Goal: Task Accomplishment & Management: Manage account settings

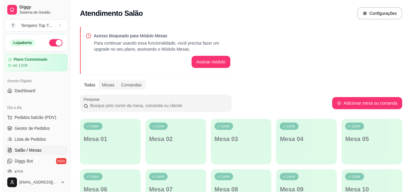
scroll to position [30, 0]
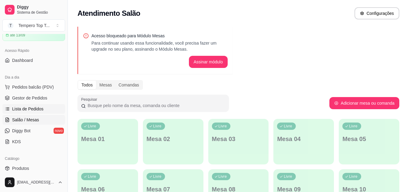
click at [29, 106] on span "Lista de Pedidos" at bounding box center [27, 109] width 31 height 6
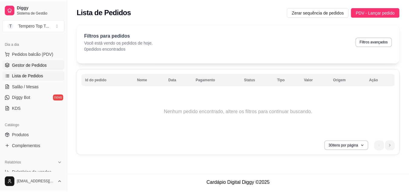
scroll to position [91, 0]
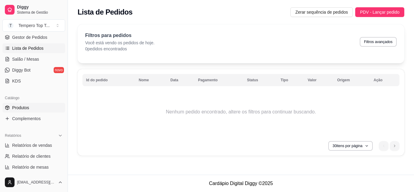
click at [24, 103] on link "Produtos" at bounding box center [33, 108] width 63 height 10
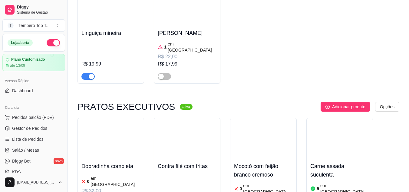
scroll to position [242, 0]
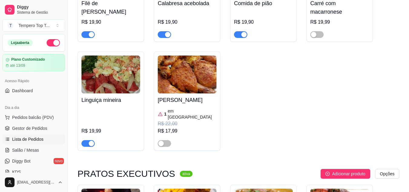
click at [15, 135] on link "Lista de Pedidos" at bounding box center [33, 139] width 63 height 10
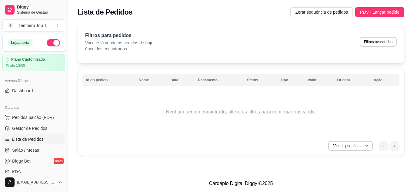
drag, startPoint x: 254, startPoint y: 167, endPoint x: 270, endPoint y: 163, distance: 15.9
click at [274, 166] on div "Lista de Pedidos Zerar sequência de pedidos PDV - Lançar pedido Filtros para pe…" at bounding box center [241, 87] width 346 height 174
click at [203, 83] on tr "Id do pedido Nome Data Pagamento Status Tipo Valor Origem Ação" at bounding box center [240, 80] width 317 height 12
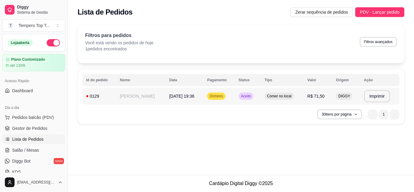
click at [203, 102] on td "[DATE] 19:36" at bounding box center [184, 95] width 38 height 17
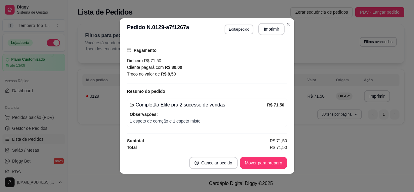
scroll to position [92, 0]
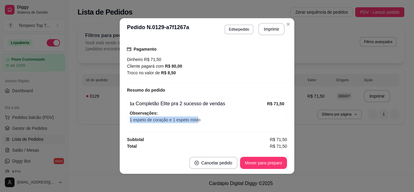
drag, startPoint x: 139, startPoint y: 123, endPoint x: 196, endPoint y: 124, distance: 56.3
click at [196, 124] on div "1 x Completão Elite pra 2 sucesso de vendas R$ 71,50 Observações: 1 espeto de c…" at bounding box center [207, 111] width 160 height 28
click at [248, 62] on div "Dinheiro R$ 71,50 Cliente pagará com R$ 80,00 Troco no valor de R$ 8,50" at bounding box center [207, 66] width 160 height 20
click at [262, 29] on button "Imprimir" at bounding box center [271, 29] width 25 height 12
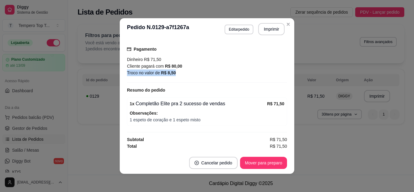
drag, startPoint x: 129, startPoint y: 74, endPoint x: 167, endPoint y: 79, distance: 38.8
click at [167, 79] on div "Pagamento Dinheiro R$ 71,50 Cliente pagará com R$ 80,00 Troco no valor de R$ 8,…" at bounding box center [207, 61] width 160 height 41
click at [163, 87] on div "Resumo do pedido" at bounding box center [207, 89] width 160 height 7
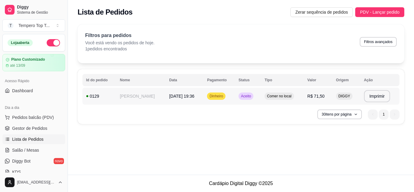
click at [184, 94] on span "[DATE] 19:36" at bounding box center [181, 96] width 25 height 5
click at [252, 101] on td "Aceito" at bounding box center [248, 95] width 26 height 17
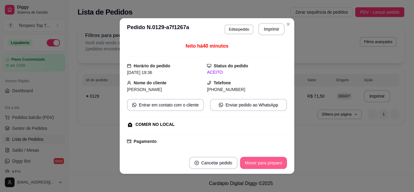
click at [277, 163] on button "Mover para preparo" at bounding box center [263, 163] width 47 height 12
click at [277, 163] on button "Mover para finalizado" at bounding box center [261, 163] width 50 height 12
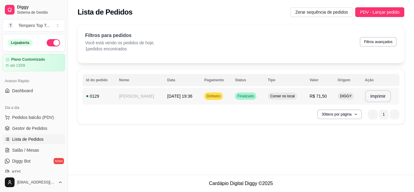
click at [156, 96] on td "[PERSON_NAME]" at bounding box center [139, 95] width 48 height 17
click at [379, 97] on button "Imprimir" at bounding box center [377, 96] width 26 height 12
click at [372, 13] on span "PDV - Lançar pedido" at bounding box center [379, 12] width 39 height 7
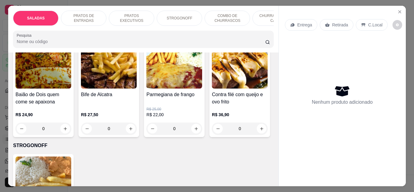
scroll to position [363, 0]
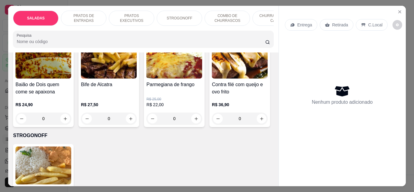
click at [195, 27] on icon "increase-product-quantity" at bounding box center [196, 25] width 5 height 5
type input "1"
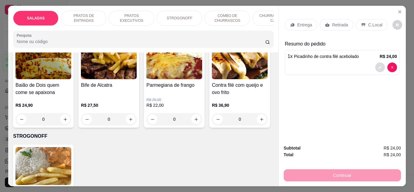
click at [376, 62] on button "decrease-product-quantity" at bounding box center [380, 67] width 10 height 10
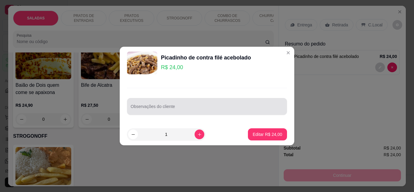
click at [246, 101] on div at bounding box center [206, 106] width 153 height 12
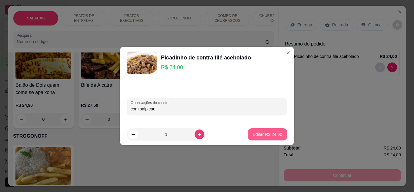
type input "com salpicao"
click at [269, 133] on p "Editar R$ 24,00" at bounding box center [267, 134] width 28 height 6
type input "0"
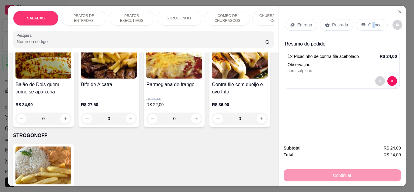
click at [369, 22] on p "C.Local" at bounding box center [375, 25] width 14 height 6
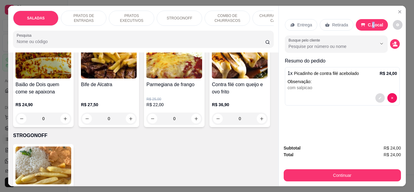
click at [378, 97] on icon "decrease-product-quantity" at bounding box center [380, 98] width 4 height 4
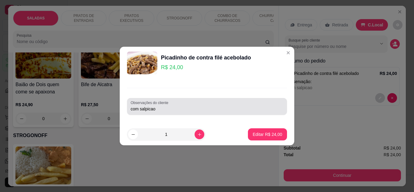
click at [225, 107] on input "com salpicao" at bounding box center [206, 109] width 153 height 6
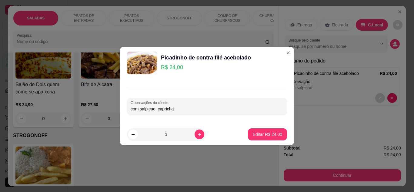
type input "com salpicao capricha"
click at [266, 127] on footer "1 Editar R$ 24,00" at bounding box center [207, 134] width 174 height 22
click at [267, 133] on p "Editar R$ 24,00" at bounding box center [267, 134] width 28 height 6
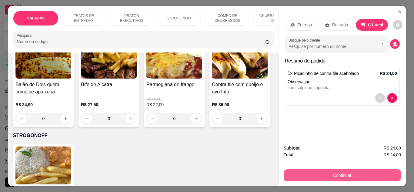
click at [345, 172] on button "Continuar" at bounding box center [341, 175] width 117 height 12
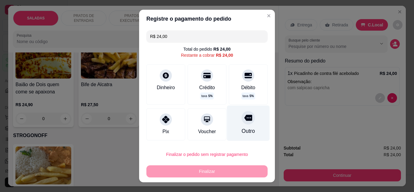
click at [248, 134] on div "Outro" at bounding box center [248, 122] width 43 height 35
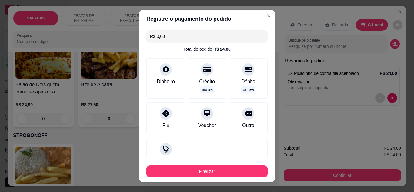
click at [241, 180] on footer "Finalizar" at bounding box center [207, 170] width 136 height 24
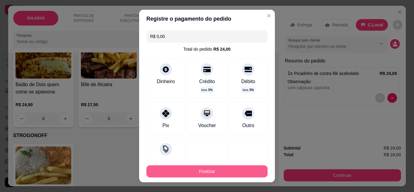
click at [242, 176] on button "Finalizar" at bounding box center [206, 171] width 121 height 12
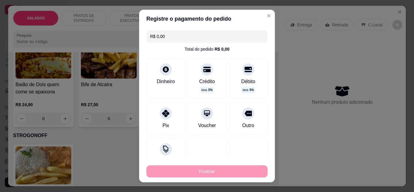
type input "-R$ 24,00"
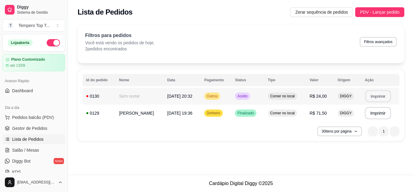
click at [375, 92] on button "Imprimir" at bounding box center [377, 96] width 25 height 12
click at [248, 94] on span "Aceito" at bounding box center [242, 96] width 12 height 5
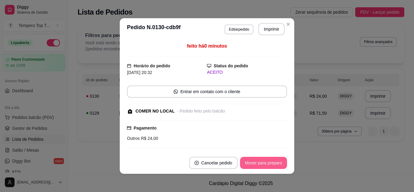
click at [255, 158] on button "Mover para preparo" at bounding box center [263, 163] width 47 height 12
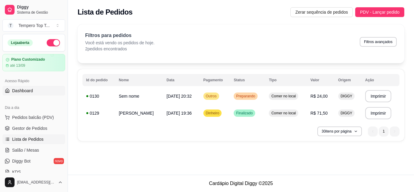
click at [36, 89] on link "Dashboard" at bounding box center [33, 91] width 63 height 10
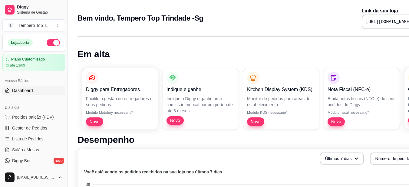
scroll to position [0, 27]
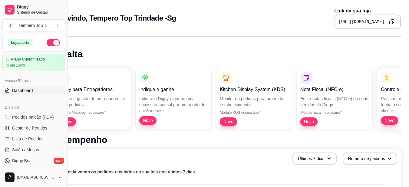
click at [393, 20] on button "Copy to clipboard" at bounding box center [392, 22] width 10 height 10
click at [38, 140] on span "Lista de Pedidos" at bounding box center [27, 139] width 31 height 6
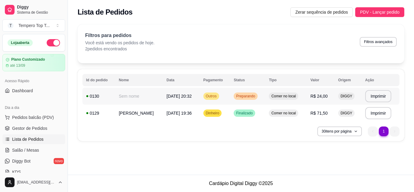
click at [283, 97] on span "Comer no local" at bounding box center [283, 96] width 27 height 5
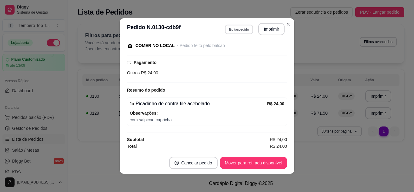
click at [239, 25] on button "Editar pedido" at bounding box center [239, 29] width 28 height 9
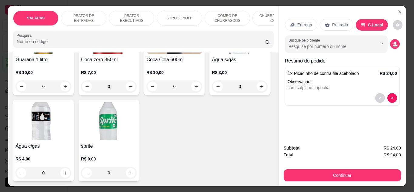
scroll to position [1847, 0]
type input "1"
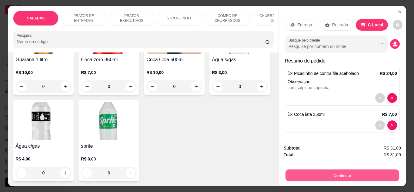
click at [317, 171] on button "Continuar" at bounding box center [342, 175] width 114 height 12
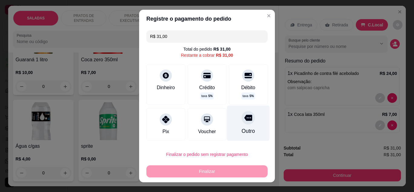
click at [244, 115] on icon at bounding box center [248, 117] width 8 height 6
type input "R$ 0,00"
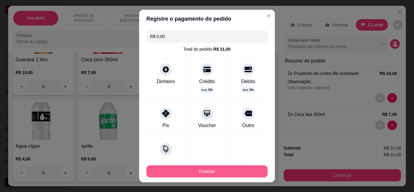
click at [187, 175] on button "Finalizar" at bounding box center [206, 171] width 121 height 12
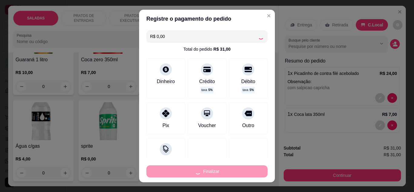
type input "0"
type input "-R$ 31,00"
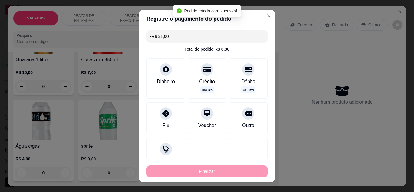
scroll to position [79, 0]
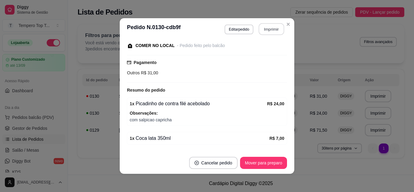
click at [263, 30] on button "Imprimir" at bounding box center [271, 29] width 25 height 12
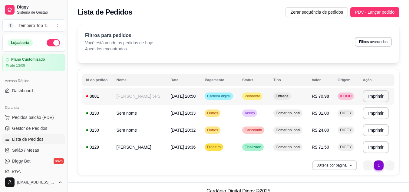
click at [306, 96] on td "Entrega" at bounding box center [289, 95] width 38 height 17
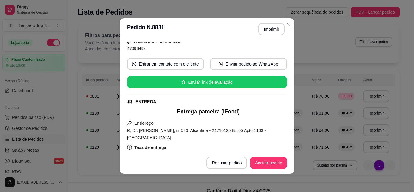
scroll to position [121, 0]
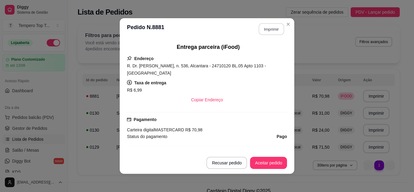
click at [263, 29] on button "Imprimir" at bounding box center [271, 29] width 25 height 12
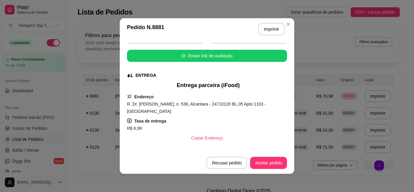
scroll to position [61, 0]
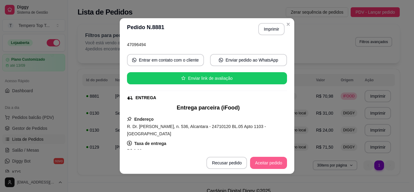
click at [276, 166] on button "Aceitar pedido" at bounding box center [268, 163] width 37 height 12
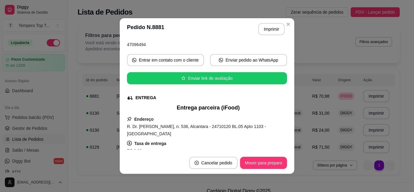
scroll to position [182, 0]
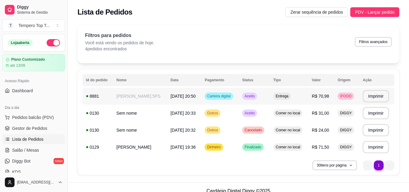
click at [298, 94] on td "Entrega" at bounding box center [289, 95] width 38 height 17
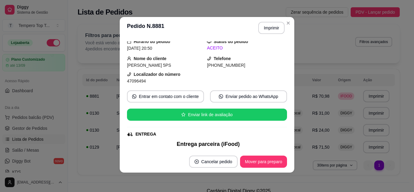
scroll to position [0, 0]
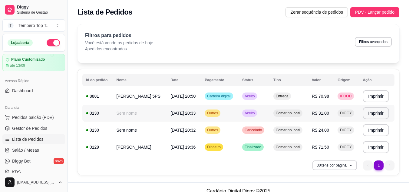
click at [239, 117] on td "Outros" at bounding box center [220, 112] width 38 height 17
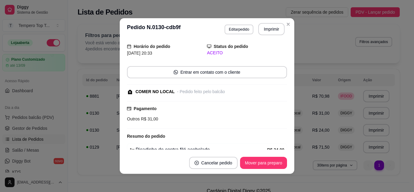
scroll to position [97, 0]
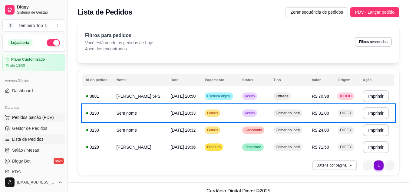
click at [43, 118] on span "Pedidos balcão (PDV)" at bounding box center [33, 117] width 42 height 6
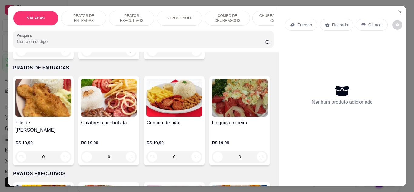
scroll to position [91, 0]
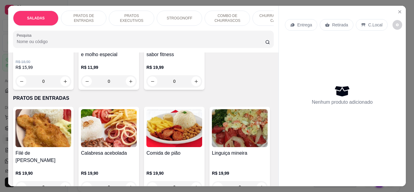
click at [101, 130] on img at bounding box center [109, 128] width 56 height 38
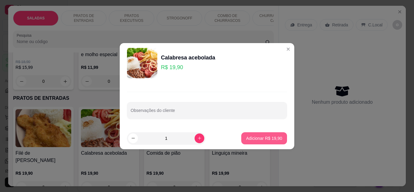
click at [271, 141] on button "Adicionar R$ 19,90" at bounding box center [264, 138] width 46 height 12
type input "1"
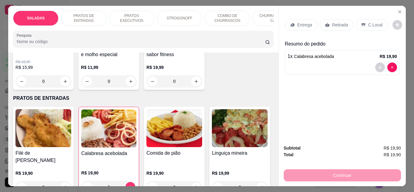
click at [374, 25] on p "C.Local" at bounding box center [375, 25] width 14 height 6
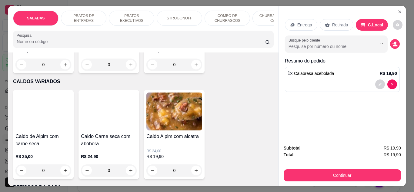
scroll to position [969, 0]
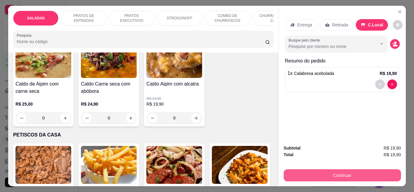
click at [333, 172] on button "Continuar" at bounding box center [341, 175] width 117 height 12
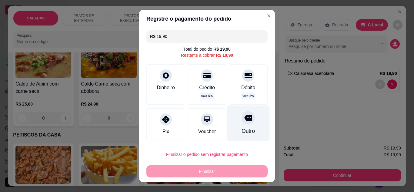
click at [241, 132] on div "Outro" at bounding box center [247, 131] width 13 height 8
type input "R$ 0,00"
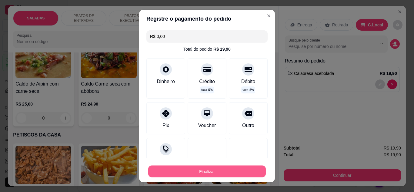
click at [219, 176] on button "Finalizar" at bounding box center [206, 171] width 117 height 12
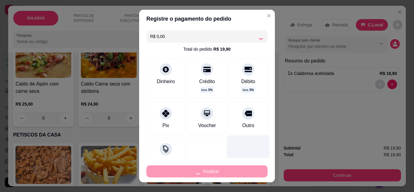
type input "0"
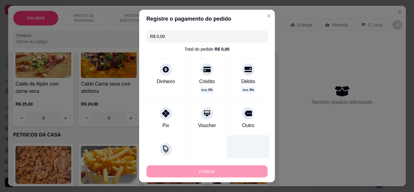
type input "-R$ 19,90"
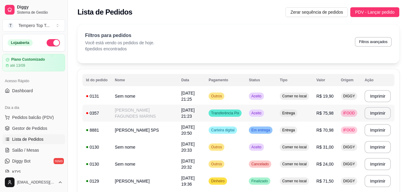
click at [275, 108] on td "Aceito" at bounding box center [260, 112] width 31 height 17
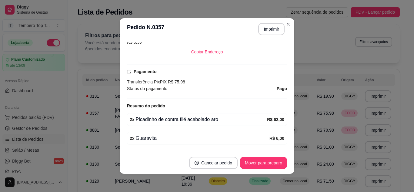
scroll to position [180, 0]
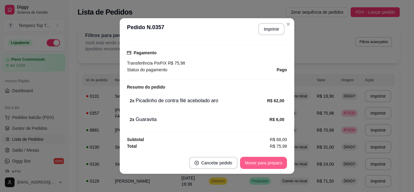
click at [262, 166] on button "Mover para preparo" at bounding box center [263, 163] width 47 height 12
click at [272, 34] on button "Imprimir" at bounding box center [271, 29] width 26 height 12
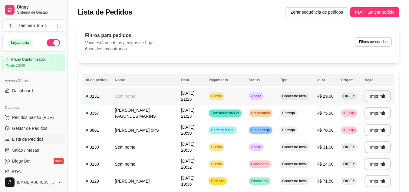
click at [262, 95] on span "Aceito" at bounding box center [256, 96] width 12 height 5
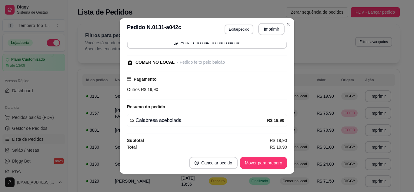
scroll to position [50, 0]
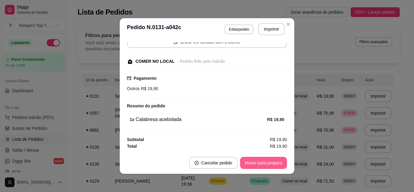
click at [252, 164] on button "Mover para preparo" at bounding box center [263, 163] width 47 height 12
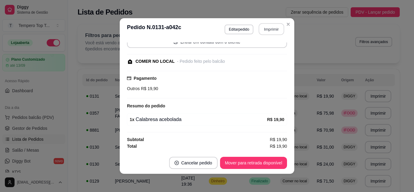
click at [273, 31] on button "Imprimir" at bounding box center [271, 29] width 25 height 12
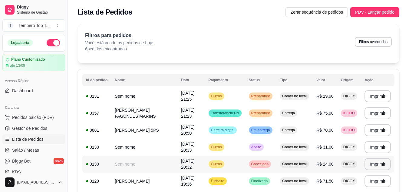
click at [248, 165] on td "Cancelado" at bounding box center [260, 163] width 31 height 17
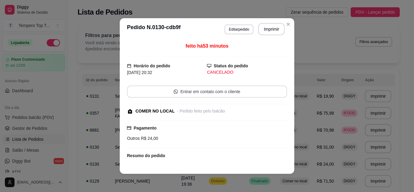
scroll to position [53, 0]
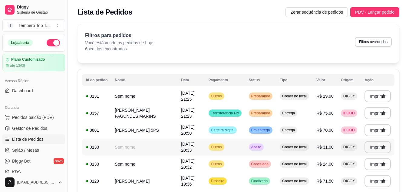
click at [257, 149] on span "Aceito" at bounding box center [256, 146] width 12 height 5
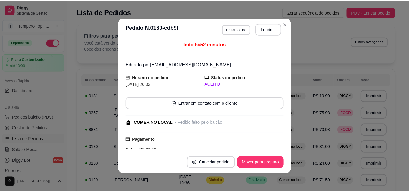
scroll to position [0, 0]
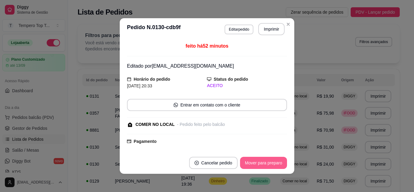
click at [261, 163] on button "Mover para preparo" at bounding box center [263, 163] width 47 height 12
click at [262, 162] on button "Mover para retirada disponível" at bounding box center [253, 163] width 65 height 12
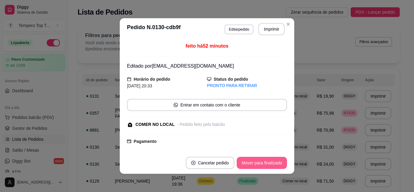
click at [269, 160] on button "Mover para finalizado" at bounding box center [261, 163] width 50 height 12
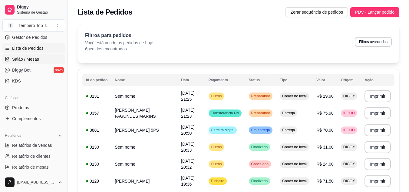
scroll to position [121, 0]
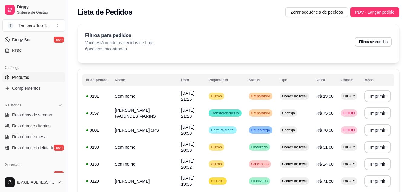
click at [32, 75] on link "Produtos" at bounding box center [33, 77] width 63 height 10
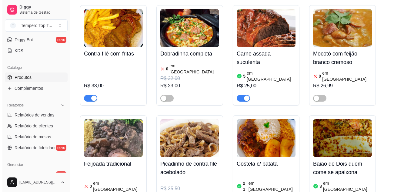
scroll to position [454, 0]
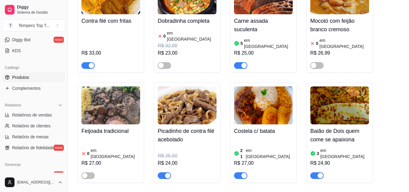
click at [186, 98] on img at bounding box center [187, 105] width 59 height 38
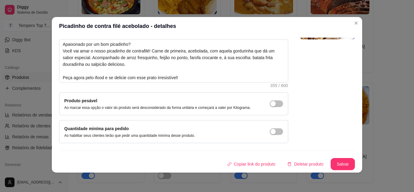
scroll to position [14, 0]
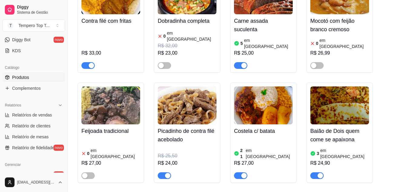
click at [193, 102] on img at bounding box center [187, 105] width 59 height 38
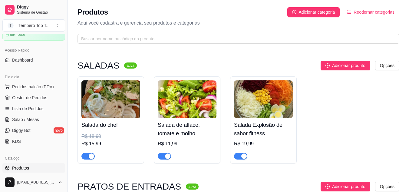
scroll to position [30, 0]
click at [38, 105] on link "Lista de Pedidos" at bounding box center [33, 109] width 63 height 10
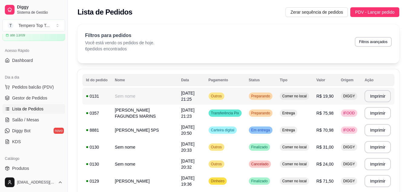
click at [210, 97] on td "Outros" at bounding box center [225, 95] width 40 height 17
click at [244, 129] on td "Carteira digital" at bounding box center [225, 129] width 40 height 17
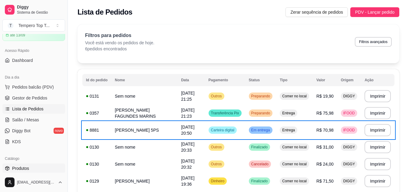
click at [34, 168] on link "Produtos" at bounding box center [33, 168] width 63 height 10
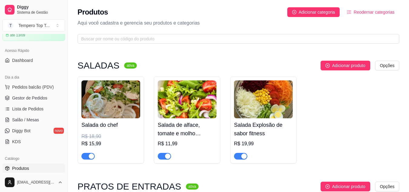
click at [102, 107] on img at bounding box center [110, 99] width 59 height 38
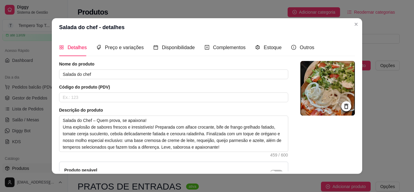
click at [334, 88] on img at bounding box center [327, 88] width 54 height 54
click at [310, 79] on img at bounding box center [327, 88] width 54 height 54
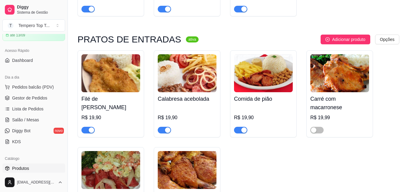
scroll to position [151, 0]
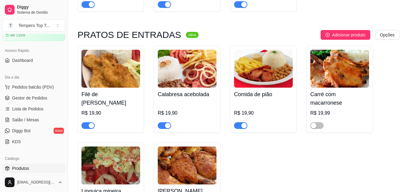
click at [198, 72] on img at bounding box center [187, 69] width 59 height 38
click at [38, 107] on span "Lista de Pedidos" at bounding box center [27, 109] width 31 height 6
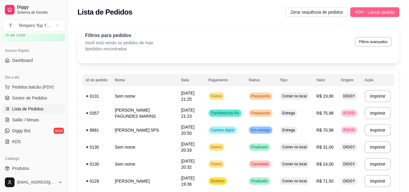
click at [385, 12] on span "PDV - Lançar pedido" at bounding box center [374, 12] width 39 height 7
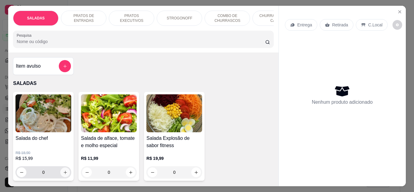
click at [63, 174] on icon "increase-product-quantity" at bounding box center [65, 172] width 5 height 5
type input "1"
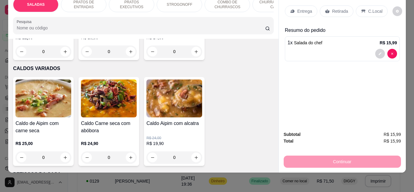
scroll to position [969, 0]
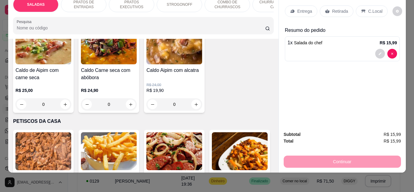
type input "1"
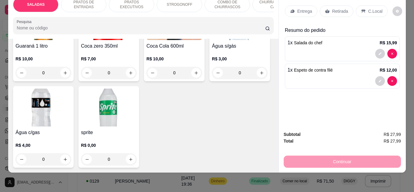
scroll to position [1786, 0]
type input "1"
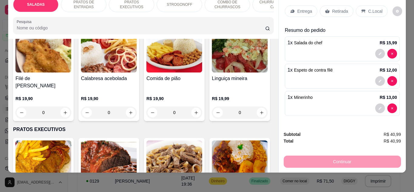
scroll to position [0, 0]
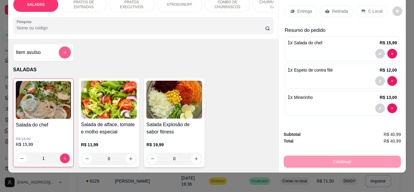
click at [63, 51] on icon "add-separate-item" at bounding box center [65, 52] width 5 height 5
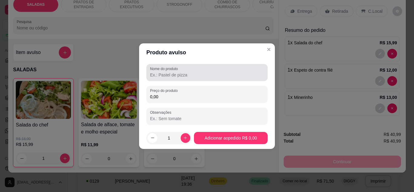
click at [200, 73] on input "Nome do produto" at bounding box center [207, 75] width 114 height 6
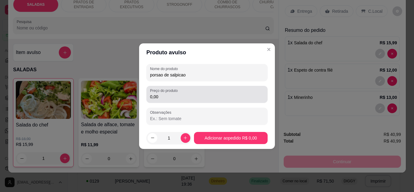
type input "porsao de salpicao"
click at [210, 96] on input "0,00" at bounding box center [207, 97] width 114 height 6
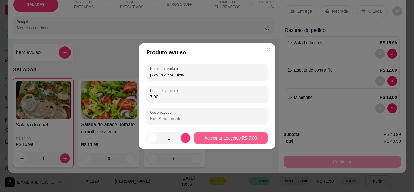
type input "7,00"
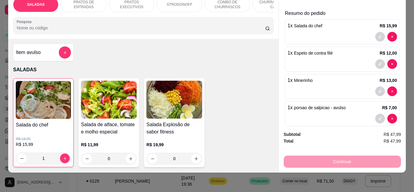
scroll to position [25, 0]
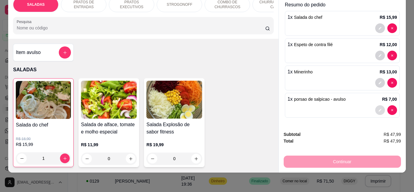
click at [375, 107] on button "decrease-product-quantity" at bounding box center [380, 110] width 10 height 10
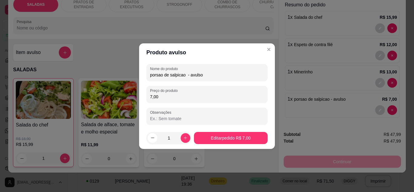
click at [156, 75] on input "porsao de salpicao - avulso" at bounding box center [207, 75] width 114 height 6
click at [158, 75] on input "porsao de salpicao - avulso" at bounding box center [207, 75] width 114 height 6
type input "porcao de salpicao - avulso"
click at [219, 145] on footer "1 Editar pedido R$ 7,00" at bounding box center [207, 138] width 136 height 22
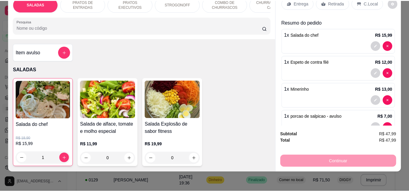
scroll to position [0, 0]
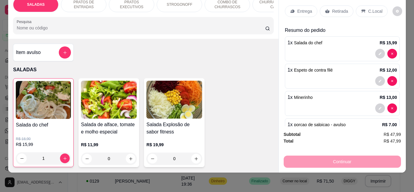
click at [363, 6] on div "C.Local" at bounding box center [371, 11] width 32 height 12
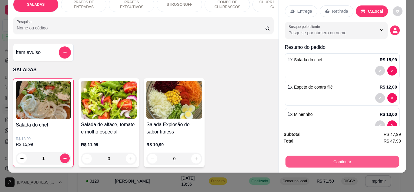
click at [318, 156] on button "Continuar" at bounding box center [342, 162] width 114 height 12
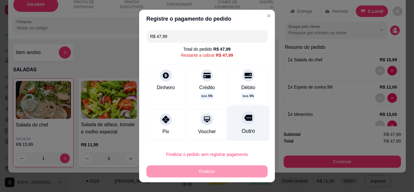
click at [244, 116] on icon at bounding box center [248, 118] width 8 height 8
type input "R$ 0,00"
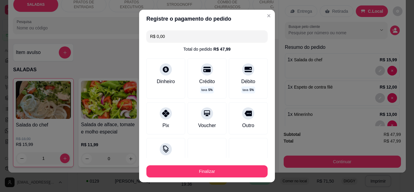
click at [223, 169] on button "Finalizar" at bounding box center [206, 171] width 121 height 12
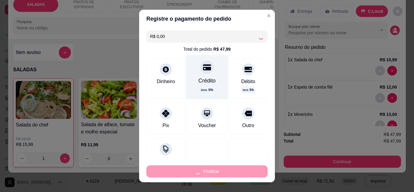
type input "0"
type input "-R$ 47,99"
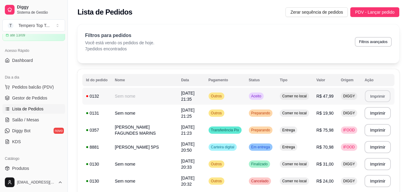
click at [382, 91] on button "Imprimir" at bounding box center [377, 96] width 25 height 12
click at [282, 100] on td "Comer no local" at bounding box center [294, 95] width 37 height 17
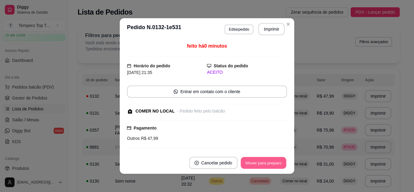
click at [261, 163] on button "Mover para preparo" at bounding box center [262, 163] width 45 height 12
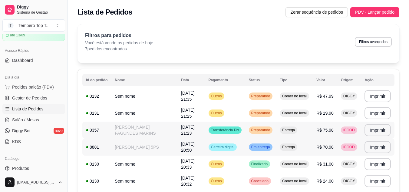
click at [297, 122] on td "Entrega" at bounding box center [294, 129] width 37 height 17
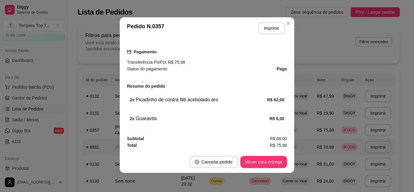
scroll to position [1, 0]
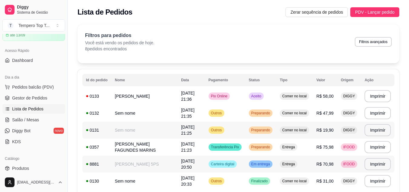
click at [248, 127] on td "Preparando" at bounding box center [260, 129] width 31 height 17
click at [281, 100] on td "Comer no local" at bounding box center [294, 95] width 37 height 17
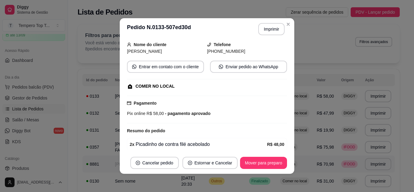
scroll to position [82, 0]
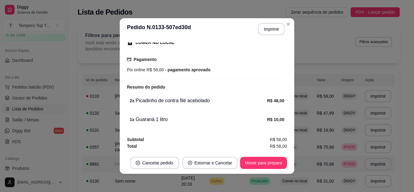
click at [262, 159] on footer "Cancelar pedido Estornar e Cancelar Mover para preparo" at bounding box center [207, 163] width 174 height 22
click at [262, 159] on button "Mover para preparo" at bounding box center [263, 163] width 47 height 12
click at [273, 28] on button "Imprimir" at bounding box center [271, 29] width 26 height 12
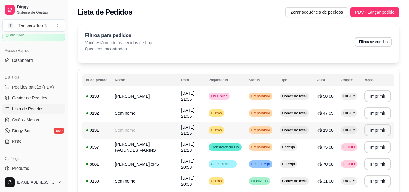
click at [259, 135] on td "Preparando" at bounding box center [260, 129] width 31 height 17
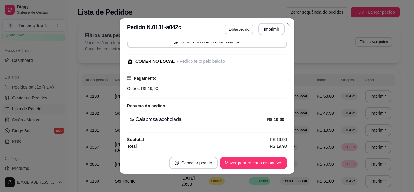
scroll to position [1, 0]
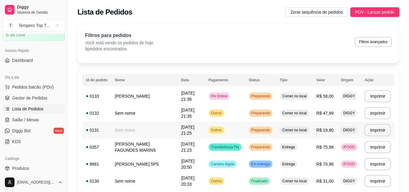
click at [288, 121] on td "Comer no local" at bounding box center [294, 129] width 37 height 17
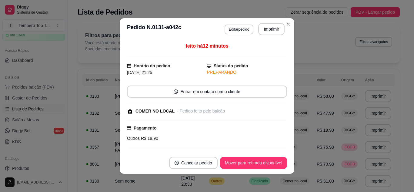
scroll to position [50, 0]
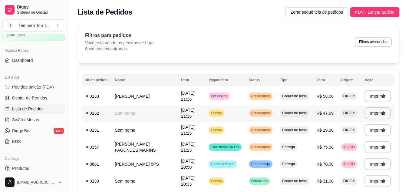
click at [338, 113] on td "DIGGY" at bounding box center [349, 112] width 24 height 17
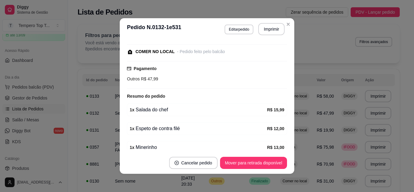
scroll to position [0, 0]
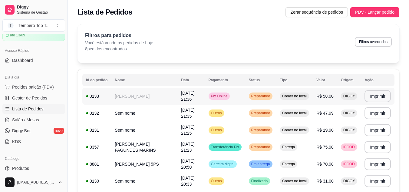
click at [329, 91] on td "R$ 58,00" at bounding box center [325, 95] width 25 height 17
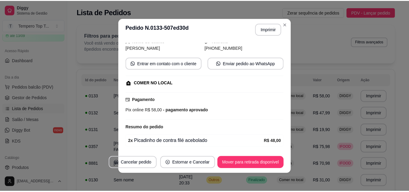
scroll to position [82, 0]
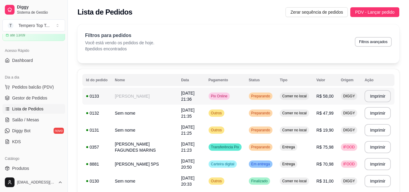
click at [255, 104] on td "Preparando" at bounding box center [260, 112] width 31 height 17
click at [312, 84] on th "Tipo" at bounding box center [294, 80] width 37 height 12
click at [312, 94] on td "Comer no local" at bounding box center [294, 95] width 37 height 17
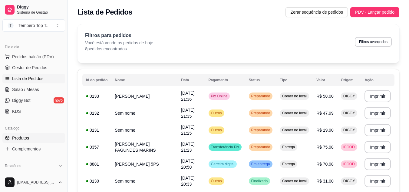
click at [35, 139] on link "Produtos" at bounding box center [33, 138] width 63 height 10
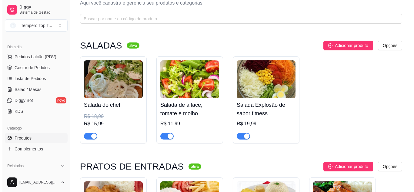
scroll to position [30, 0]
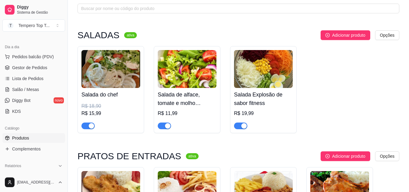
click at [124, 81] on img at bounding box center [110, 69] width 59 height 38
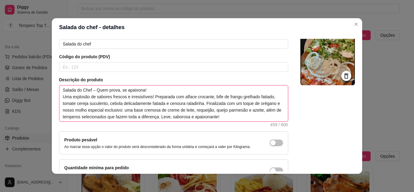
drag, startPoint x: 243, startPoint y: 98, endPoint x: 256, endPoint y: 95, distance: 13.8
click at [271, 98] on textarea "Salada do Chef – Quem prova, se apaixona! Uma explosão de sabores frescos e irr…" at bounding box center [173, 103] width 228 height 36
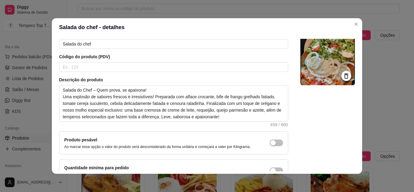
click at [241, 77] on article "Descrição do produto" at bounding box center [173, 80] width 229 height 6
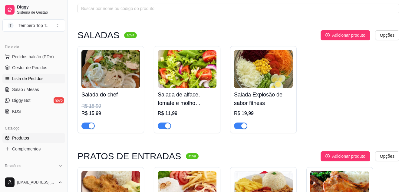
drag, startPoint x: 57, startPoint y: 75, endPoint x: 56, endPoint y: 79, distance: 3.9
click at [57, 75] on link "Lista de Pedidos" at bounding box center [33, 79] width 63 height 10
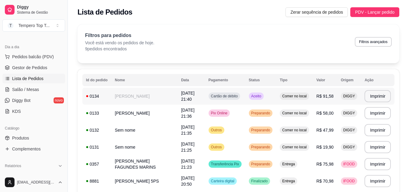
click at [262, 95] on span "Aceito" at bounding box center [256, 96] width 12 height 5
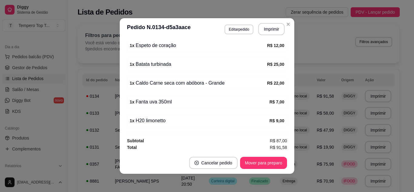
scroll to position [157, 0]
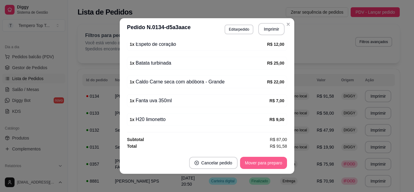
click at [265, 163] on button "Mover para preparo" at bounding box center [263, 163] width 47 height 12
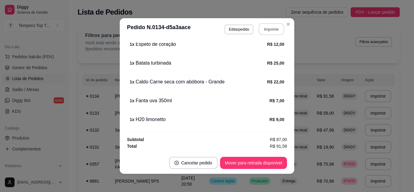
click at [267, 28] on button "Imprimir" at bounding box center [271, 29] width 25 height 12
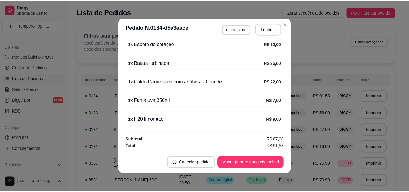
scroll to position [0, 0]
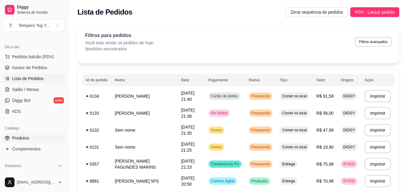
click at [46, 138] on link "Produtos" at bounding box center [33, 138] width 63 height 10
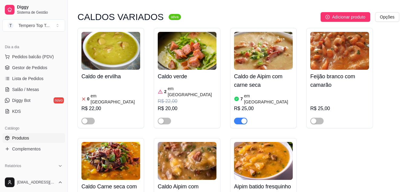
scroll to position [1453, 0]
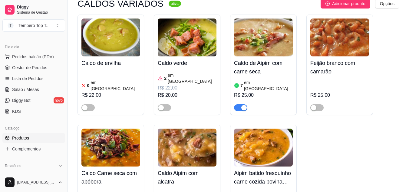
click at [35, 74] on link "Lista de Pedidos" at bounding box center [33, 79] width 63 height 10
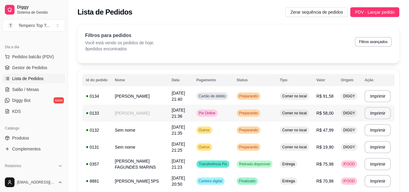
click at [181, 114] on td "[DATE] 21:36" at bounding box center [180, 112] width 25 height 17
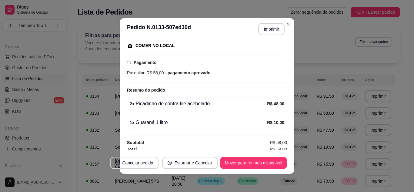
scroll to position [82, 0]
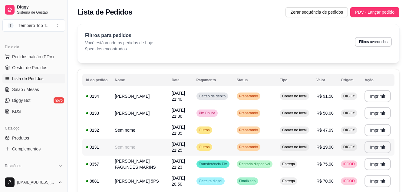
click at [223, 148] on td "Outros" at bounding box center [213, 146] width 40 height 17
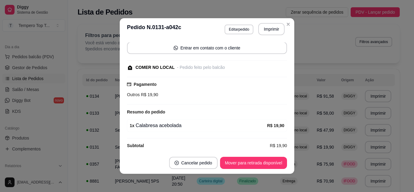
scroll to position [50, 0]
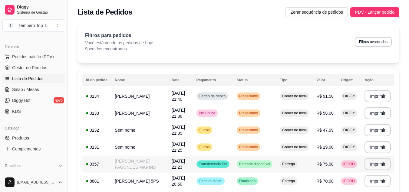
click at [185, 161] on span "[DATE] 21:23" at bounding box center [178, 163] width 13 height 11
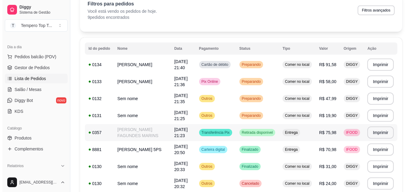
scroll to position [0, 0]
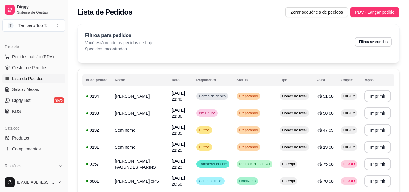
click at [273, 87] on table "**********" at bounding box center [238, 157] width 312 height 166
click at [272, 94] on td "Preparando" at bounding box center [254, 95] width 43 height 17
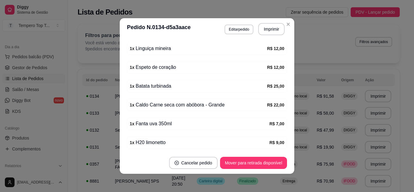
scroll to position [151, 0]
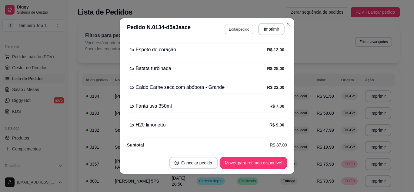
click at [231, 30] on button "Editar pedido" at bounding box center [238, 30] width 29 height 10
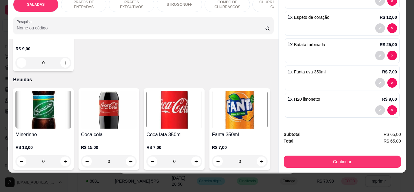
scroll to position [1302, 0]
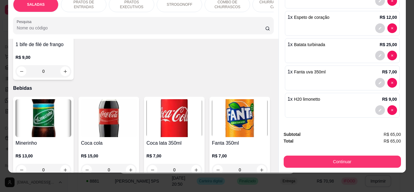
type input "1"
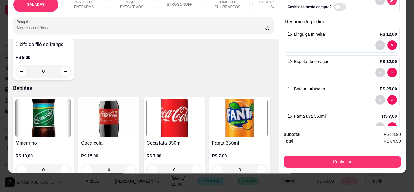
scroll to position [0, 0]
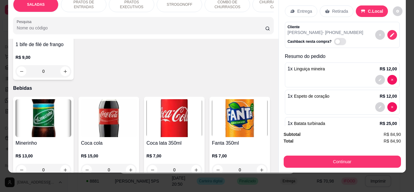
drag, startPoint x: 365, startPoint y: 164, endPoint x: 362, endPoint y: 163, distance: 3.2
click at [363, 164] on div "Subtotal R$ 84,90 Total R$ 84,90 Continuar" at bounding box center [342, 149] width 127 height 46
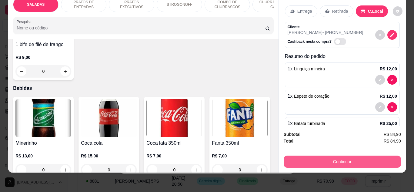
click at [360, 162] on button "Continuar" at bounding box center [341, 161] width 117 height 12
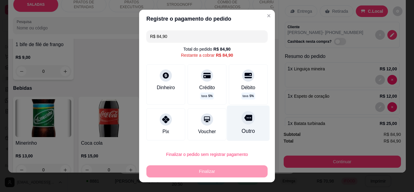
click at [244, 121] on div "Outro" at bounding box center [248, 122] width 43 height 35
type input "R$ 0,00"
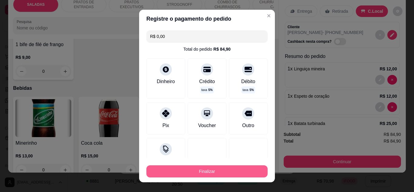
click at [221, 167] on button "Finalizar" at bounding box center [206, 171] width 121 height 12
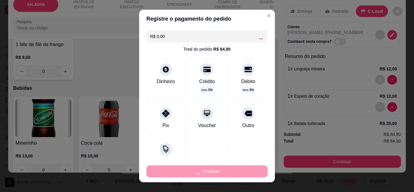
type input "0"
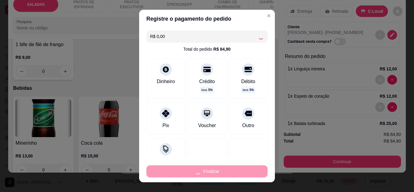
type input "0"
type input "-R$ 84,90"
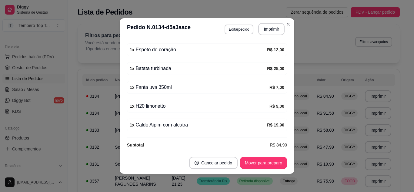
scroll to position [170, 0]
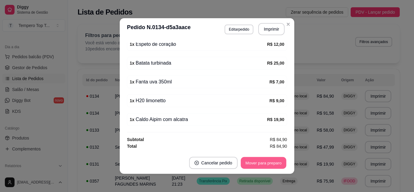
click at [262, 158] on button "Mover para preparo" at bounding box center [262, 163] width 45 height 12
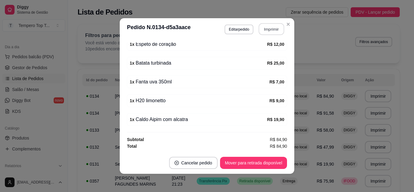
click at [270, 30] on button "Imprimir" at bounding box center [271, 29] width 25 height 12
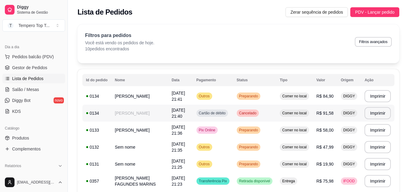
click at [291, 118] on td "Comer no local" at bounding box center [294, 112] width 37 height 17
click at [323, 136] on td "R$ 58,00" at bounding box center [325, 129] width 25 height 17
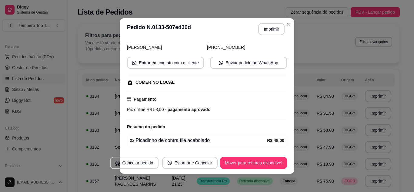
scroll to position [82, 0]
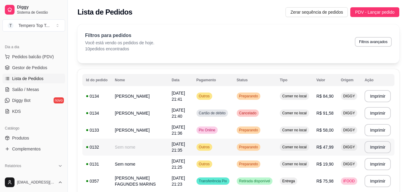
click at [328, 138] on td "R$ 47,99" at bounding box center [325, 146] width 25 height 17
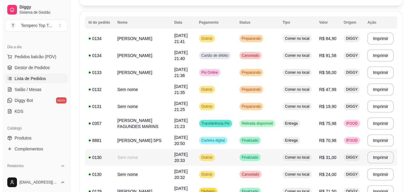
scroll to position [18, 0]
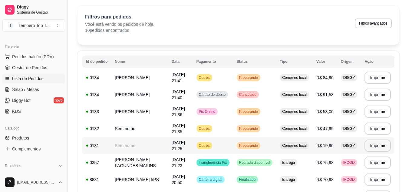
click at [266, 144] on td "Preparando" at bounding box center [254, 145] width 43 height 17
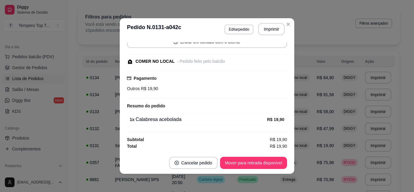
scroll to position [1, 0]
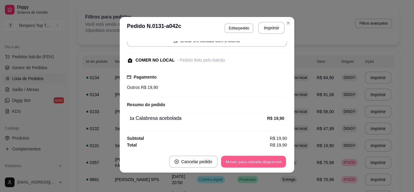
click at [249, 162] on button "Mover para retirada disponível" at bounding box center [253, 162] width 65 height 12
click at [249, 162] on button "Mover para finalizado" at bounding box center [261, 162] width 49 height 12
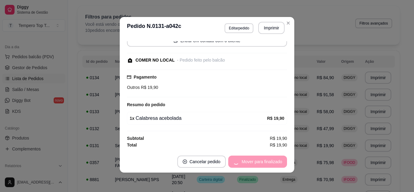
scroll to position [24, 0]
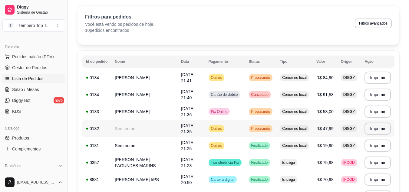
click at [294, 127] on span "Comer no local" at bounding box center [294, 128] width 27 height 5
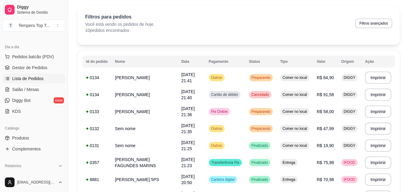
scroll to position [106, 0]
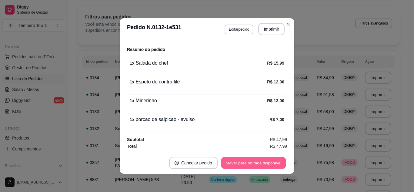
click at [238, 165] on button "Mover para retirada disponível" at bounding box center [253, 163] width 65 height 12
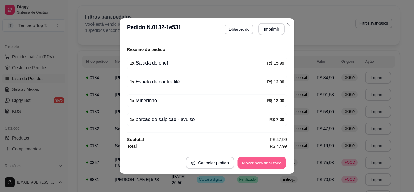
click at [254, 162] on button "Mover para finalizado" at bounding box center [261, 163] width 49 height 12
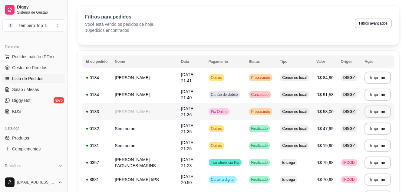
click at [239, 109] on td "Pix Online" at bounding box center [225, 111] width 40 height 17
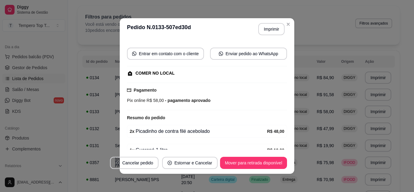
scroll to position [82, 0]
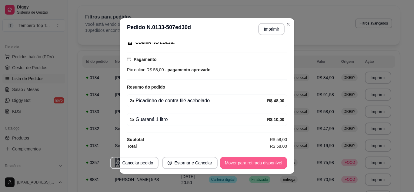
click at [246, 164] on button "Mover para retirada disponível" at bounding box center [253, 163] width 67 height 12
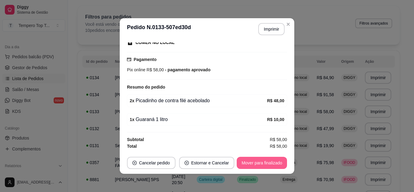
click at [246, 164] on button "Mover para finalizado" at bounding box center [261, 163] width 50 height 12
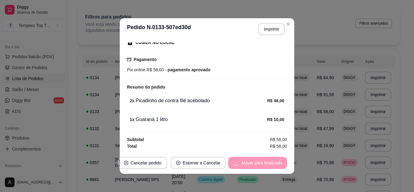
scroll to position [68, 0]
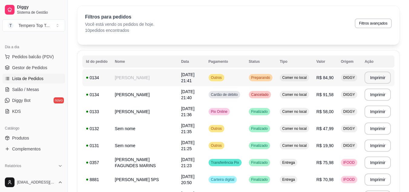
click at [276, 77] on td "Preparando" at bounding box center [260, 77] width 31 height 17
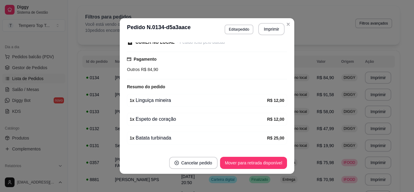
scroll to position [151, 0]
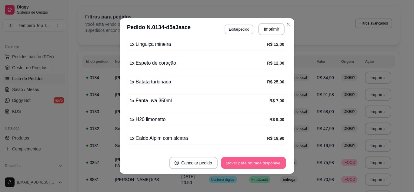
click at [251, 168] on button "Mover para retirada disponível" at bounding box center [253, 163] width 65 height 12
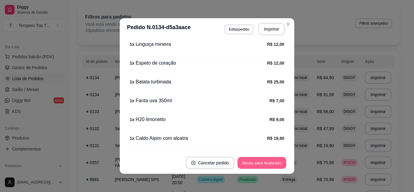
click at [250, 164] on button "Mover para finalizado" at bounding box center [261, 163] width 49 height 12
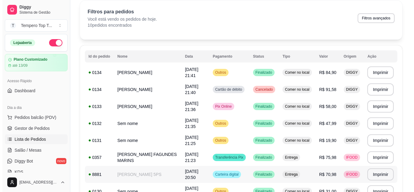
scroll to position [0, 0]
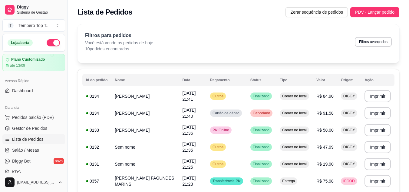
click at [242, 85] on th "Pagamento" at bounding box center [226, 80] width 40 height 12
click at [242, 91] on td "Outros" at bounding box center [226, 95] width 40 height 17
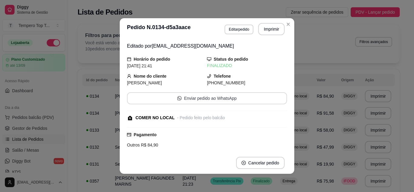
scroll to position [150, 0]
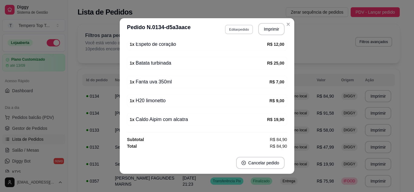
click at [237, 26] on button "Editar pedido" at bounding box center [239, 29] width 28 height 9
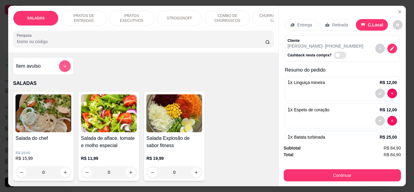
click at [65, 67] on button "add-separate-item" at bounding box center [65, 66] width 12 height 12
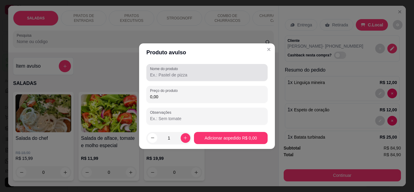
click at [217, 69] on div at bounding box center [207, 72] width 114 height 12
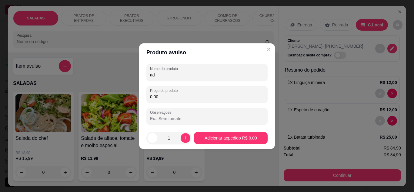
type input "a"
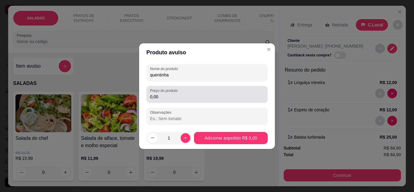
type input "quentinha"
click at [210, 101] on div "Preço do produto 0,00" at bounding box center [206, 94] width 121 height 17
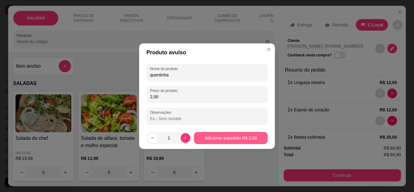
type input "2,00"
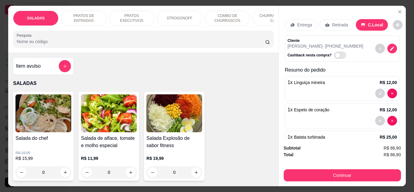
scroll to position [139, 0]
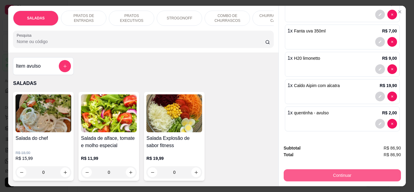
click at [322, 172] on button "Continuar" at bounding box center [341, 175] width 117 height 12
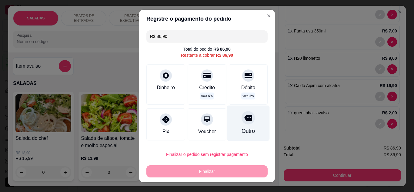
click at [245, 122] on div "Outro" at bounding box center [248, 122] width 43 height 35
type input "R$ 0,00"
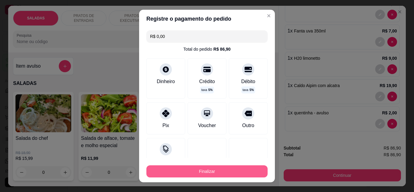
click at [223, 166] on button "Finalizar" at bounding box center [206, 171] width 121 height 12
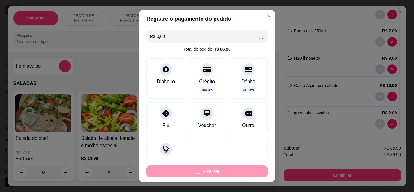
type input "0"
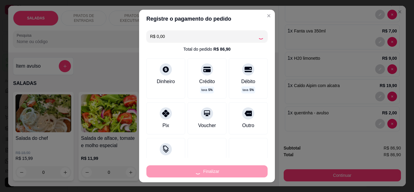
type input "0"
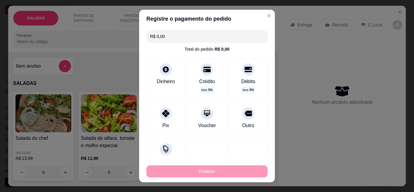
type input "-R$ 86,90"
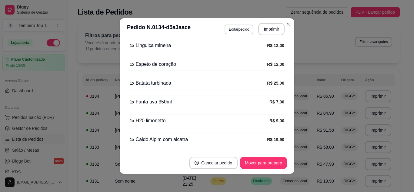
scroll to position [170, 0]
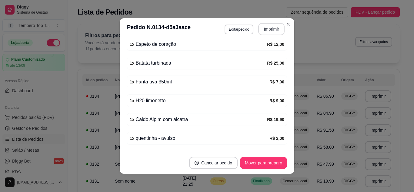
click at [266, 25] on button "Imprimir" at bounding box center [271, 29] width 26 height 12
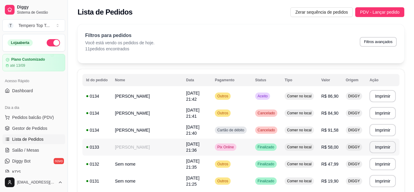
click at [237, 138] on td "Pix Online" at bounding box center [231, 146] width 40 height 17
click at [325, 144] on span "R$ 58,00" at bounding box center [329, 146] width 17 height 5
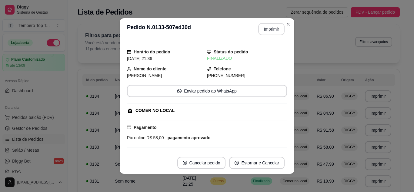
click at [269, 29] on button "Imprimir" at bounding box center [271, 29] width 26 height 12
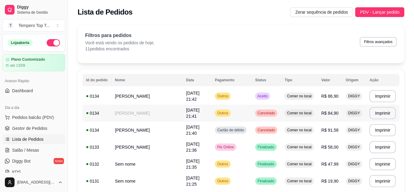
click at [263, 107] on td "Cancelado" at bounding box center [265, 112] width 29 height 17
click at [231, 89] on td "Outros" at bounding box center [231, 95] width 40 height 17
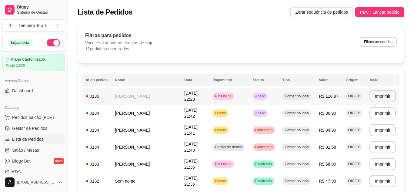
click at [169, 99] on td "[PERSON_NAME]" at bounding box center [145, 95] width 69 height 17
click at [321, 94] on span "R$ 118,97" at bounding box center [328, 96] width 20 height 5
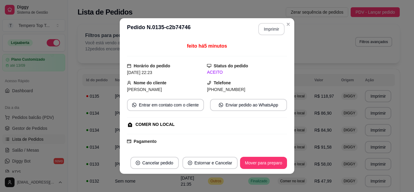
click at [265, 30] on button "Imprimir" at bounding box center [271, 29] width 26 height 12
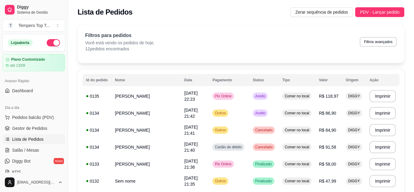
click at [373, 6] on div "Lista de Pedidos Zerar sequência de pedidos PDV - Lançar pedido" at bounding box center [241, 10] width 346 height 21
click at [368, 14] on span "PDV - Lançar pedido" at bounding box center [379, 12] width 39 height 7
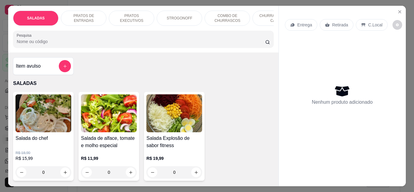
type input "1"
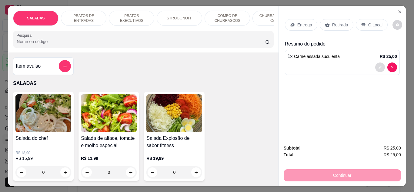
click at [378, 66] on icon "decrease-product-quantity" at bounding box center [380, 67] width 4 height 4
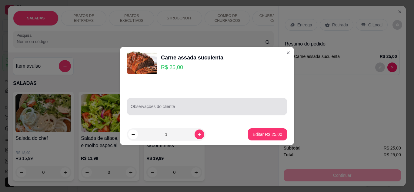
click at [186, 103] on div at bounding box center [206, 106] width 153 height 12
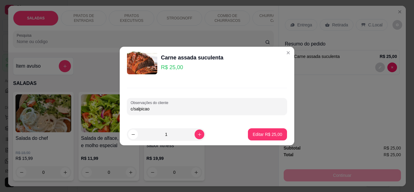
click at [148, 107] on input "c/salpicao" at bounding box center [206, 109] width 153 height 6
type input "c/salpião"
click at [142, 109] on input "c/salpião" at bounding box center [206, 109] width 153 height 6
click at [143, 109] on input "c/salpião" at bounding box center [206, 109] width 153 height 6
click at [271, 132] on p "Editar R$ 25,00" at bounding box center [266, 134] width 29 height 6
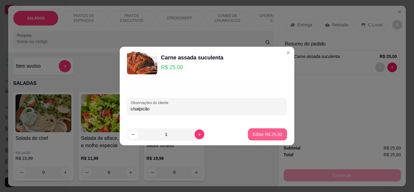
type input "0"
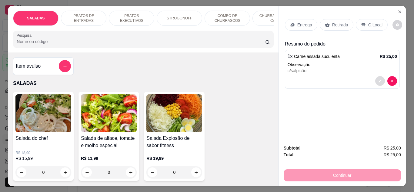
click at [375, 78] on button "decrease-product-quantity" at bounding box center [380, 81] width 10 height 10
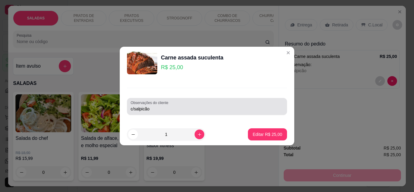
click at [216, 113] on div "Observações do cliente c/salpicão" at bounding box center [207, 106] width 160 height 17
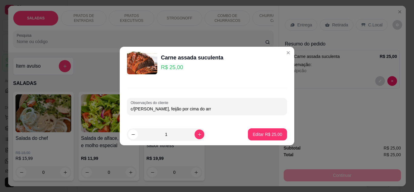
type input "c/[PERSON_NAME], feijão por cima do arrr"
click at [254, 130] on button "Editar R$ 25,00" at bounding box center [267, 134] width 38 height 12
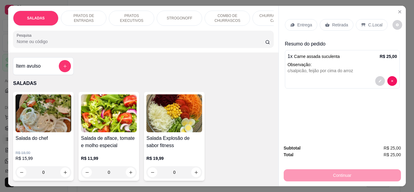
click at [340, 27] on div "Retirada" at bounding box center [336, 25] width 34 height 12
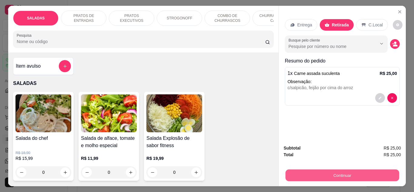
click at [343, 175] on button "Continuar" at bounding box center [342, 175] width 114 height 12
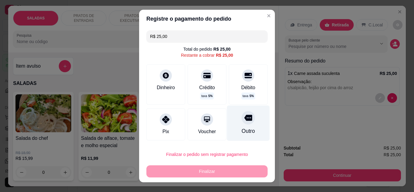
click at [244, 117] on icon at bounding box center [248, 118] width 8 height 8
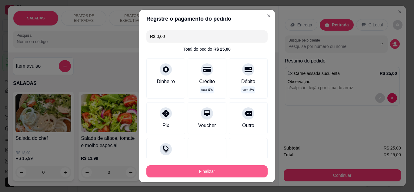
click at [194, 172] on button "Finalizar" at bounding box center [206, 171] width 121 height 12
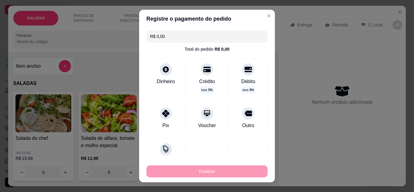
type input "-R$ 25,00"
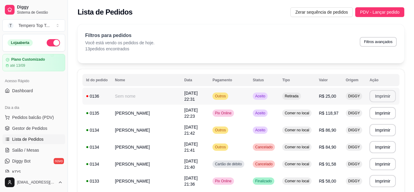
click at [373, 97] on button "Imprimir" at bounding box center [382, 96] width 26 height 12
click at [239, 112] on td "Pix Online" at bounding box center [229, 112] width 40 height 17
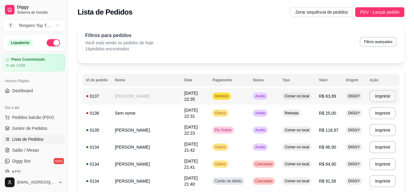
click at [285, 100] on td "Comer no local" at bounding box center [296, 95] width 37 height 17
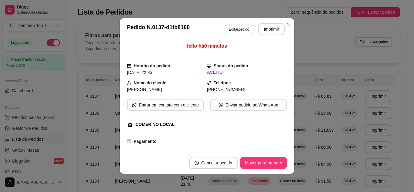
click at [241, 26] on button "Editar pedido" at bounding box center [238, 30] width 29 height 10
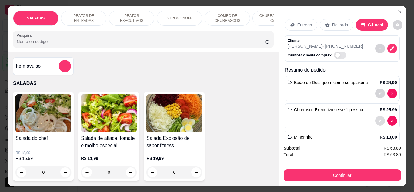
click at [375, 116] on button "decrease-product-quantity" at bounding box center [380, 121] width 10 height 10
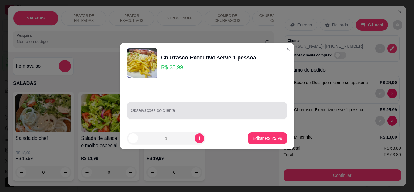
click at [167, 110] on div "Observações do cliente" at bounding box center [207, 110] width 160 height 17
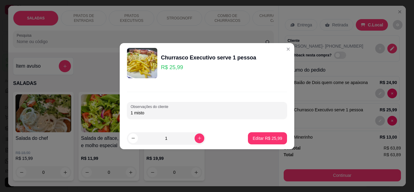
type input "1 misto"
click at [243, 123] on section "Churrasco Executivo serve 1 pessoa R$ 25,99 Observações do cliente 1 misto 1 Ed…" at bounding box center [207, 96] width 174 height 106
click at [248, 132] on div "Editar R$ 25,99" at bounding box center [267, 138] width 39 height 12
click at [261, 134] on button "Editar R$ 25,99" at bounding box center [267, 138] width 39 height 12
type input "0"
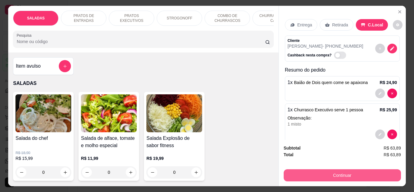
click at [364, 173] on button "Continuar" at bounding box center [341, 175] width 117 height 12
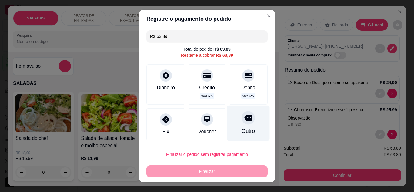
click at [247, 119] on div "Outro" at bounding box center [248, 122] width 43 height 35
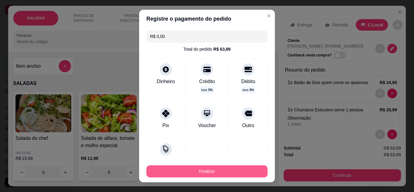
click at [232, 172] on button "Finalizar" at bounding box center [206, 171] width 121 height 12
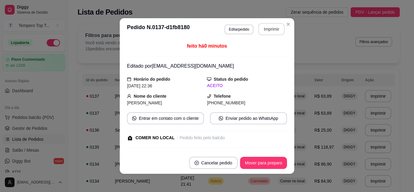
click at [270, 28] on button "Imprimir" at bounding box center [271, 29] width 26 height 12
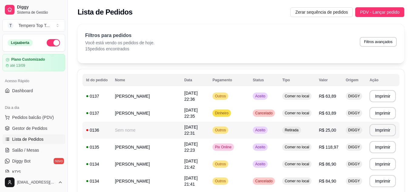
click at [263, 135] on td "Aceito" at bounding box center [263, 129] width 29 height 17
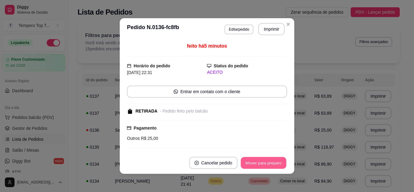
click at [267, 163] on button "Mover para preparo" at bounding box center [262, 163] width 45 height 12
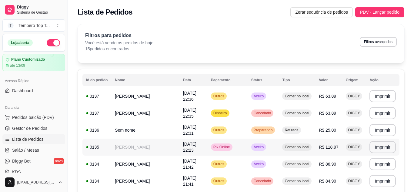
click at [270, 152] on td "Aceito" at bounding box center [262, 146] width 31 height 17
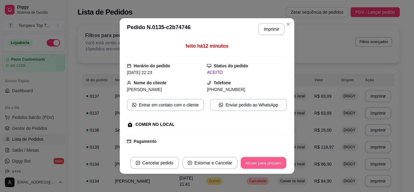
click at [263, 159] on button "Mover para preparo" at bounding box center [262, 163] width 45 height 12
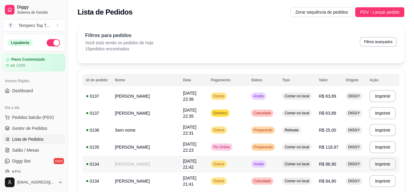
click at [271, 165] on td "Aceito" at bounding box center [262, 163] width 31 height 17
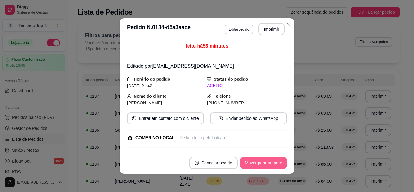
click at [268, 157] on button "Mover para preparo" at bounding box center [263, 163] width 47 height 12
click at [264, 159] on button "Mover para retirada disponível" at bounding box center [253, 163] width 67 height 12
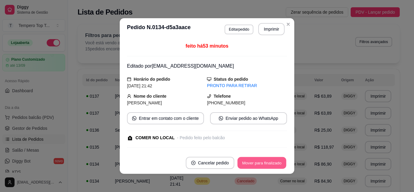
click at [264, 159] on button "Mover para finalizado" at bounding box center [261, 163] width 49 height 12
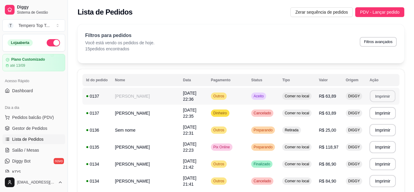
click at [370, 97] on button "Imprimir" at bounding box center [382, 96] width 25 height 12
click at [222, 97] on span "Outros" at bounding box center [218, 96] width 13 height 5
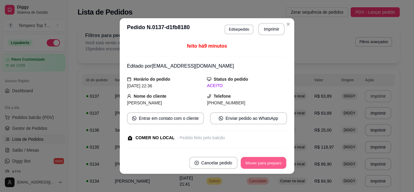
click at [268, 157] on button "Mover para preparo" at bounding box center [262, 163] width 45 height 12
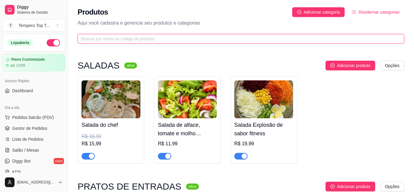
click at [187, 37] on input "text" at bounding box center [238, 38] width 314 height 7
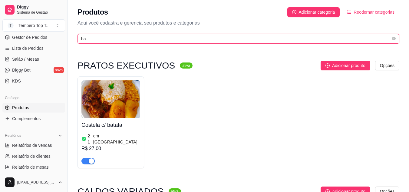
click at [123, 37] on input "ba" at bounding box center [236, 38] width 310 height 7
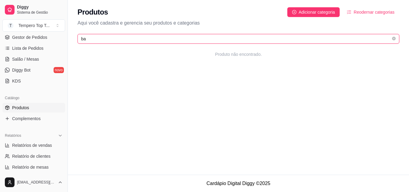
type input "b"
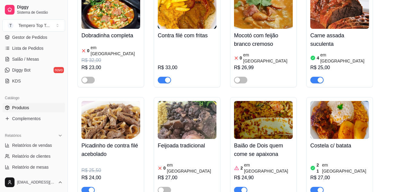
scroll to position [454, 0]
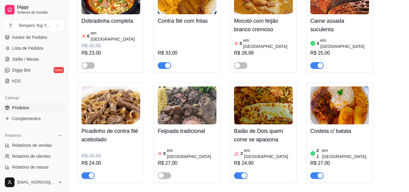
click at [269, 107] on img at bounding box center [263, 105] width 59 height 38
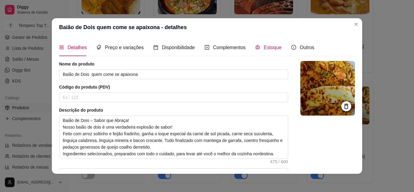
click at [271, 46] on span "Estoque" at bounding box center [272, 47] width 18 height 5
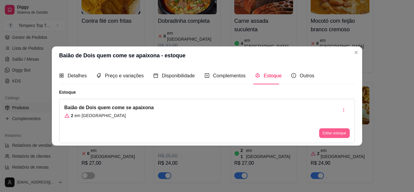
click at [338, 135] on button "Editar estoque" at bounding box center [334, 133] width 31 height 10
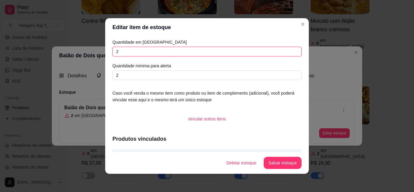
drag, startPoint x: 130, startPoint y: 56, endPoint x: 27, endPoint y: 92, distance: 109.5
click at [19, 94] on div "Editar item de estoque Quantidade em estoque 2 Quantidade mínima para alerta 2 …" at bounding box center [207, 96] width 414 height 192
type input "2"
type input "1"
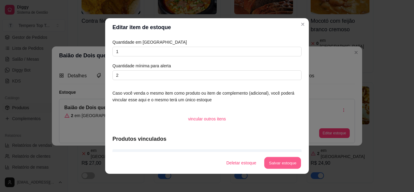
click at [280, 160] on button "Salvar estoque" at bounding box center [282, 163] width 37 height 12
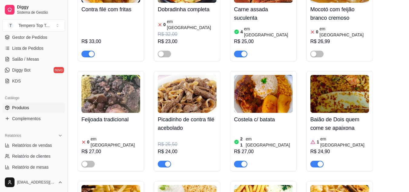
scroll to position [484, 0]
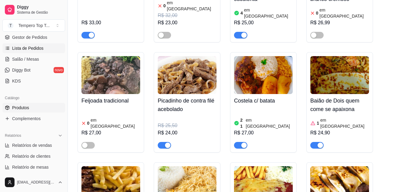
click at [49, 48] on link "Lista de Pedidos" at bounding box center [33, 48] width 63 height 10
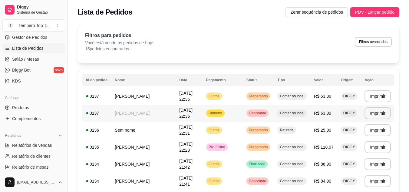
click at [230, 118] on td "Dinheiro" at bounding box center [223, 112] width 40 height 17
click at [167, 136] on td "Sem nome" at bounding box center [143, 129] width 64 height 17
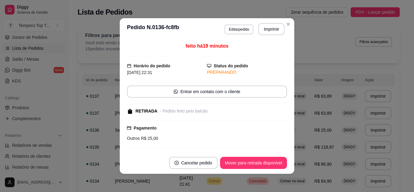
scroll to position [61, 0]
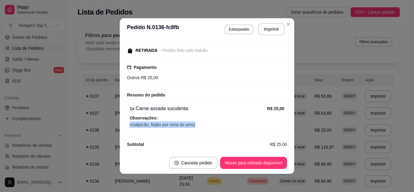
drag, startPoint x: 285, startPoint y: 120, endPoint x: 316, endPoint y: 123, distance: 31.7
click at [316, 123] on div "**********" at bounding box center [207, 96] width 414 height 192
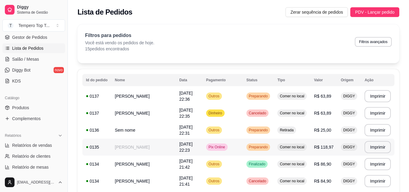
click at [285, 149] on div "Comer no local" at bounding box center [291, 146] width 29 height 7
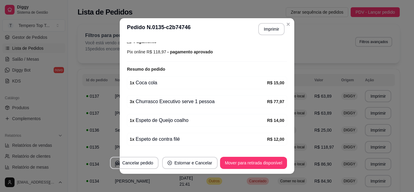
scroll to position [119, 0]
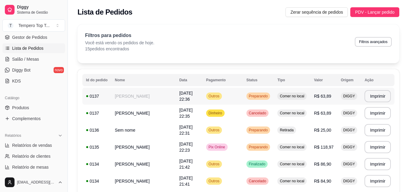
click at [269, 95] on span "Preparando" at bounding box center [258, 96] width 21 height 5
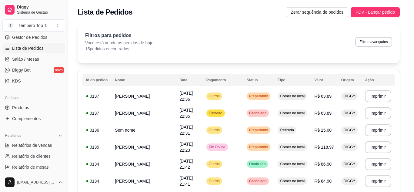
scroll to position [130, 0]
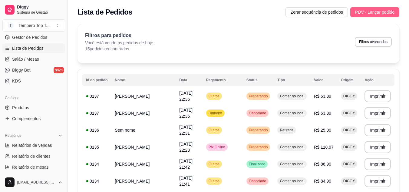
click at [382, 10] on span "PDV - Lançar pedido" at bounding box center [374, 12] width 39 height 7
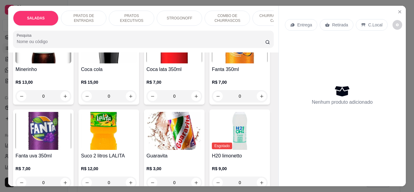
scroll to position [1423, 0]
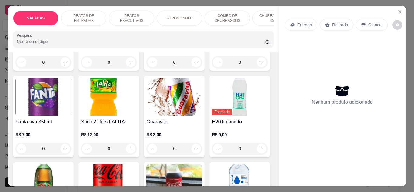
type input "1"
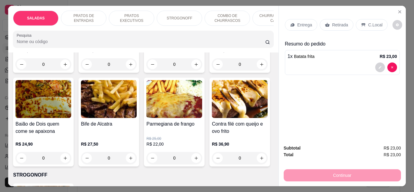
scroll to position [333, 0]
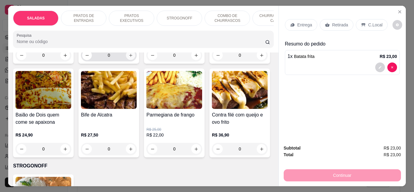
click at [126, 60] on button "increase-product-quantity" at bounding box center [130, 54] width 9 height 9
type input "1"
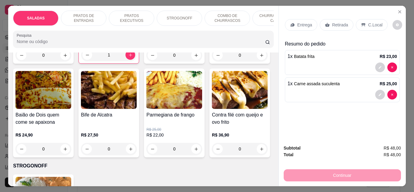
click at [340, 22] on p "Retirada" at bounding box center [340, 25] width 16 height 6
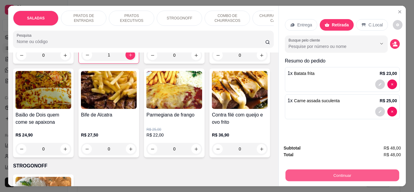
click at [333, 173] on button "Continuar" at bounding box center [342, 175] width 114 height 12
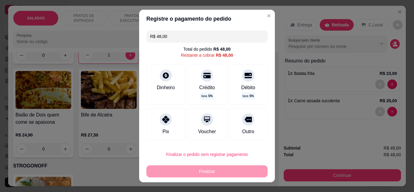
drag, startPoint x: 219, startPoint y: 122, endPoint x: 265, endPoint y: 122, distance: 46.6
click at [234, 122] on div "Pix Voucher Outro" at bounding box center [206, 124] width 121 height 32
click at [259, 124] on div "R$ 48,00 Total do pedido R$ 48,00 Restante a cobrar R$ 48,00 Dinheiro Crédito t…" at bounding box center [207, 86] width 136 height 116
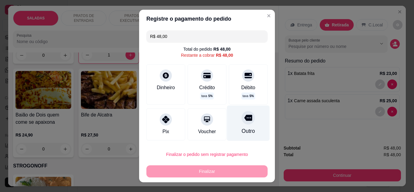
click at [244, 123] on div "Outro" at bounding box center [248, 122] width 43 height 35
type input "R$ 0,00"
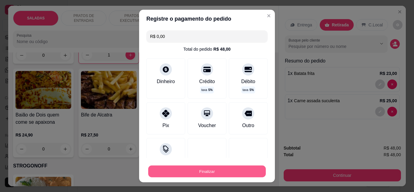
click at [227, 166] on button "Finalizar" at bounding box center [206, 171] width 117 height 12
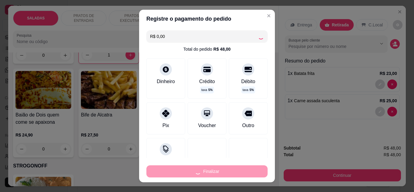
type input "0"
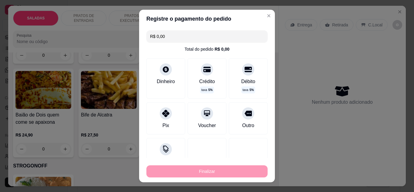
type input "-R$ 48,00"
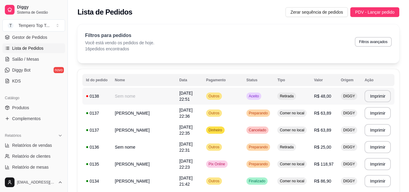
click at [303, 96] on td "Retirada" at bounding box center [292, 95] width 37 height 17
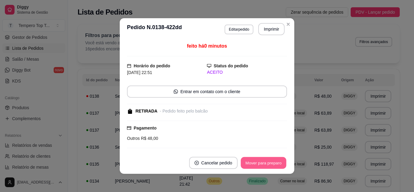
click at [254, 168] on button "Mover para preparo" at bounding box center [262, 163] width 45 height 12
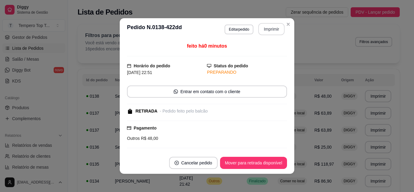
click at [268, 31] on button "Imprimir" at bounding box center [271, 29] width 26 height 12
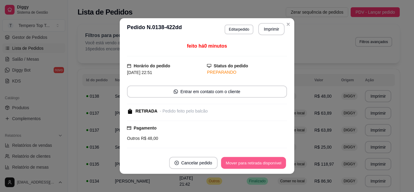
click at [271, 158] on button "Mover para retirada disponível" at bounding box center [253, 163] width 65 height 12
click at [273, 158] on div "Mover para retirada disponível" at bounding box center [253, 163] width 67 height 12
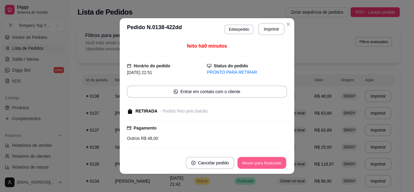
click at [273, 157] on button "Mover para finalizado" at bounding box center [261, 163] width 49 height 12
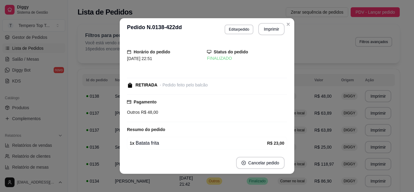
scroll to position [1, 0]
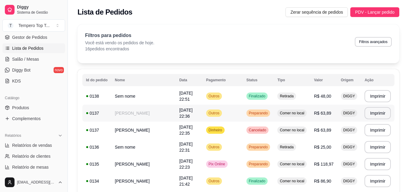
click at [295, 117] on td "Comer no local" at bounding box center [292, 112] width 37 height 17
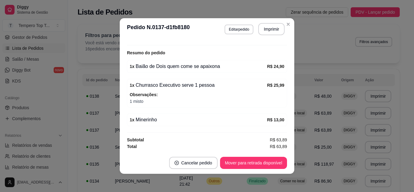
scroll to position [130, 0]
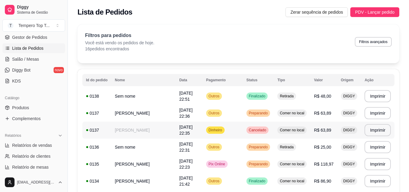
click at [302, 132] on span "Comer no local" at bounding box center [292, 129] width 27 height 5
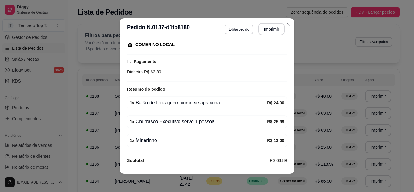
scroll to position [88, 0]
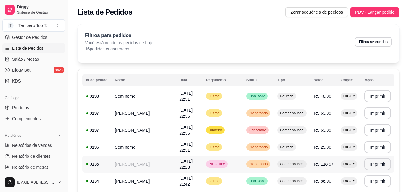
click at [302, 156] on td "Comer no local" at bounding box center [292, 163] width 37 height 17
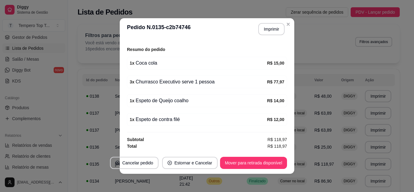
scroll to position [1, 0]
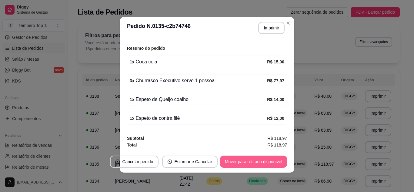
click at [249, 161] on button "Mover para retirada disponível" at bounding box center [253, 161] width 67 height 12
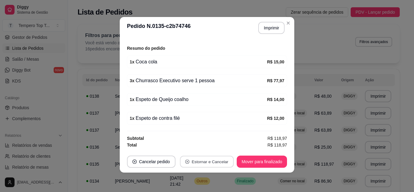
click at [229, 162] on button "Estornar e Cancelar" at bounding box center [207, 162] width 54 height 12
click at [252, 164] on button "Mover para finalizado" at bounding box center [261, 161] width 50 height 12
click at [257, 160] on button "Mover para finalizado" at bounding box center [261, 161] width 50 height 12
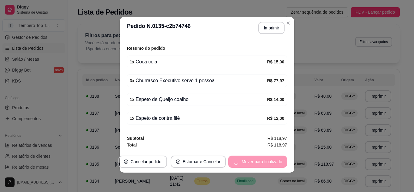
scroll to position [105, 0]
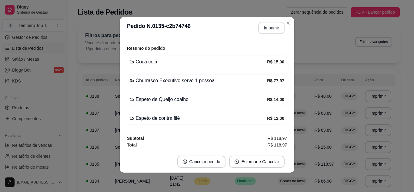
click at [265, 25] on button "Imprimir" at bounding box center [271, 28] width 26 height 12
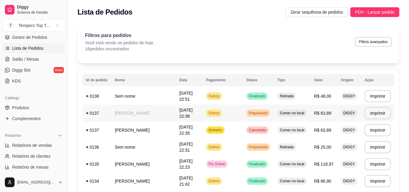
click at [248, 109] on td "Preparando" at bounding box center [258, 112] width 31 height 17
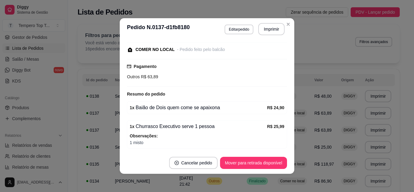
scroll to position [130, 0]
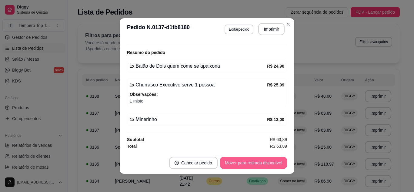
click at [260, 159] on button "Mover para retirada disponível" at bounding box center [253, 163] width 67 height 12
click at [260, 161] on button "Mover para finalizado" at bounding box center [261, 163] width 50 height 12
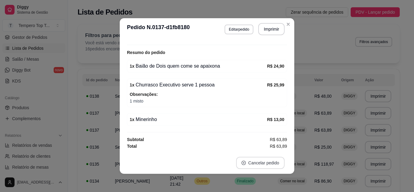
scroll to position [110, 0]
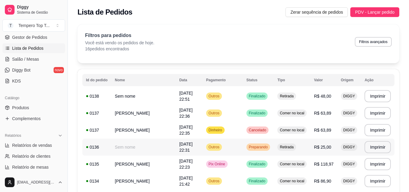
click at [268, 150] on div "Preparando" at bounding box center [258, 146] width 24 height 7
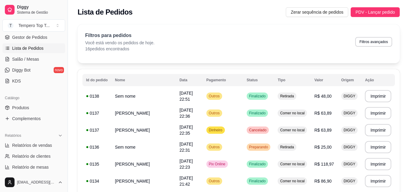
scroll to position [65, 0]
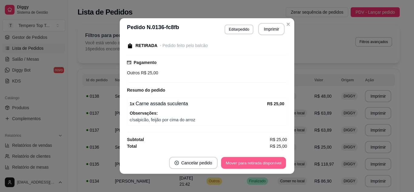
click at [244, 159] on button "Mover para retirada disponível" at bounding box center [253, 163] width 65 height 12
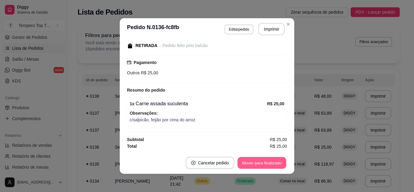
click at [247, 164] on button "Mover para finalizado" at bounding box center [261, 163] width 49 height 12
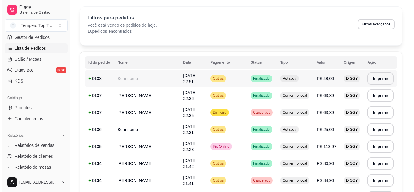
scroll to position [0, 0]
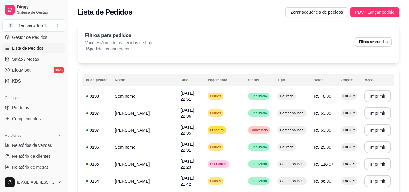
click at [181, 32] on div "Filtros para pedidos Você está vendo os pedidos de hoje. 16 pedidos encontrados…" at bounding box center [238, 42] width 307 height 20
click at [361, 10] on span "PDV - Lançar pedido" at bounding box center [374, 12] width 39 height 7
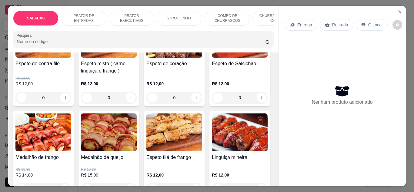
scroll to position [727, 0]
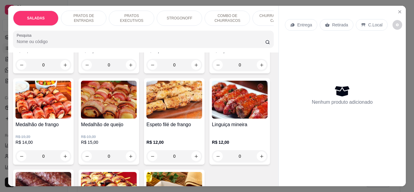
type input "1"
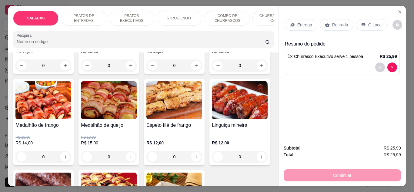
scroll to position [727, 0]
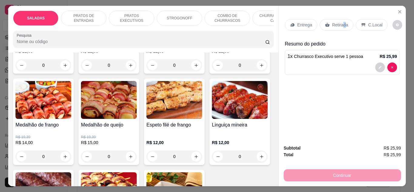
click at [341, 22] on p "Retirada" at bounding box center [340, 25] width 16 height 6
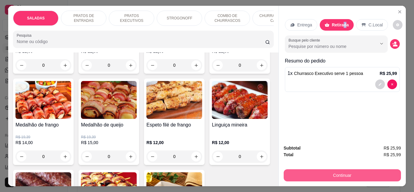
click at [346, 179] on button "Continuar" at bounding box center [341, 175] width 117 height 12
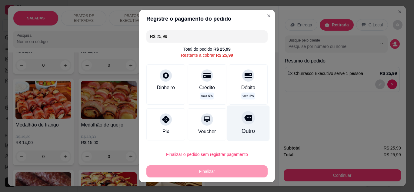
click at [241, 123] on div at bounding box center [247, 117] width 13 height 13
type input "R$ 0,00"
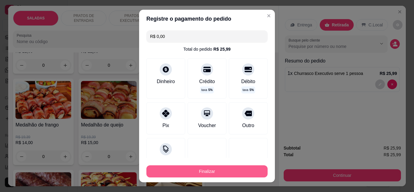
click at [246, 166] on button "Finalizar" at bounding box center [206, 171] width 121 height 12
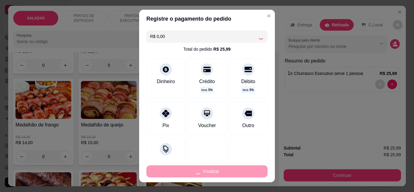
type input "0"
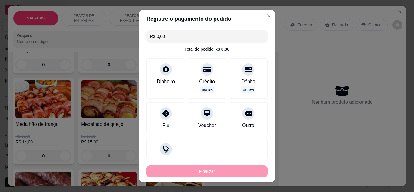
type input "-R$ 25,99"
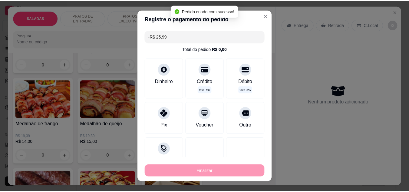
scroll to position [727, 0]
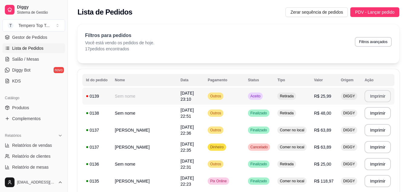
click at [381, 96] on button "Imprimir" at bounding box center [377, 96] width 26 height 12
click at [279, 96] on div "Retirada" at bounding box center [286, 95] width 18 height 7
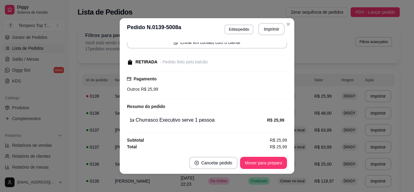
scroll to position [50, 0]
click at [263, 163] on button "Mover para preparo" at bounding box center [263, 163] width 47 height 12
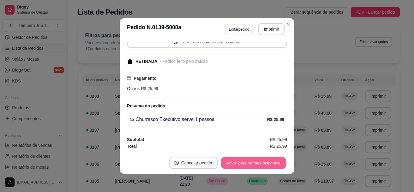
click at [262, 163] on button "Mover para retirada disponível" at bounding box center [253, 163] width 65 height 12
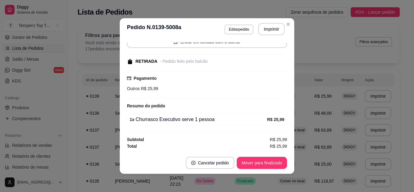
click at [265, 170] on footer "Cancelar pedido Mover para finalizado" at bounding box center [207, 163] width 174 height 22
click at [264, 160] on button "Mover para finalizado" at bounding box center [261, 163] width 50 height 12
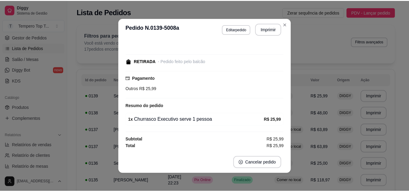
scroll to position [24, 0]
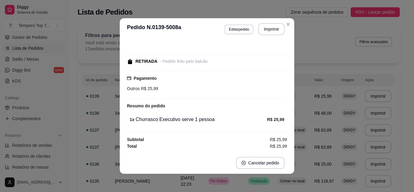
drag, startPoint x: 289, startPoint y: 18, endPoint x: 286, endPoint y: 33, distance: 14.7
click at [287, 26] on section "**********" at bounding box center [207, 95] width 174 height 155
click at [286, 34] on header "**********" at bounding box center [207, 29] width 174 height 22
click at [286, 30] on header "**********" at bounding box center [207, 29] width 174 height 22
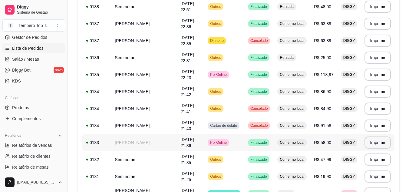
scroll to position [0, 0]
